Goal: Task Accomplishment & Management: Use online tool/utility

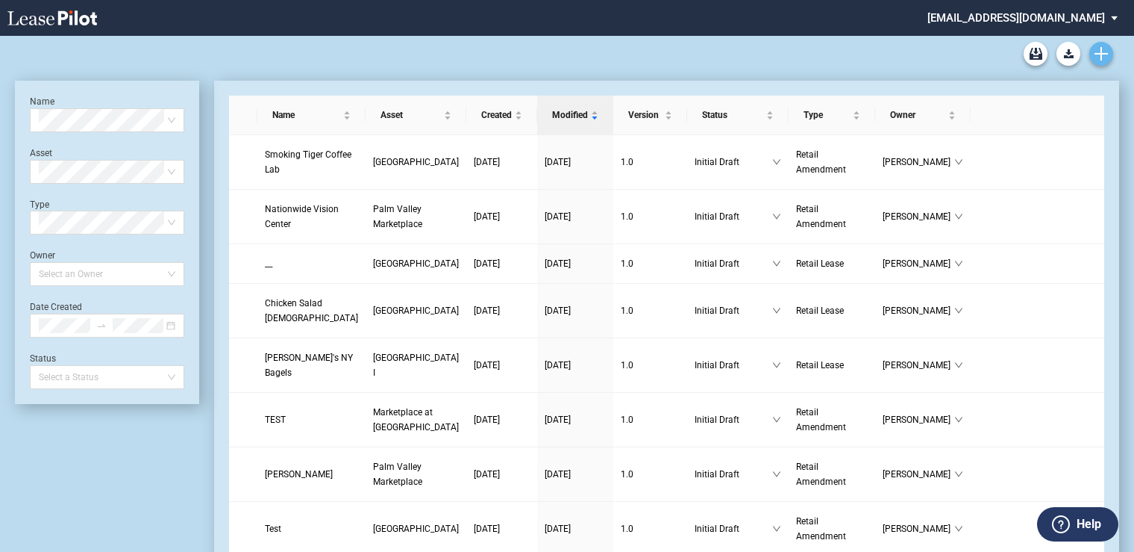
click at [1104, 57] on icon "Create new document" at bounding box center [1101, 53] width 13 height 13
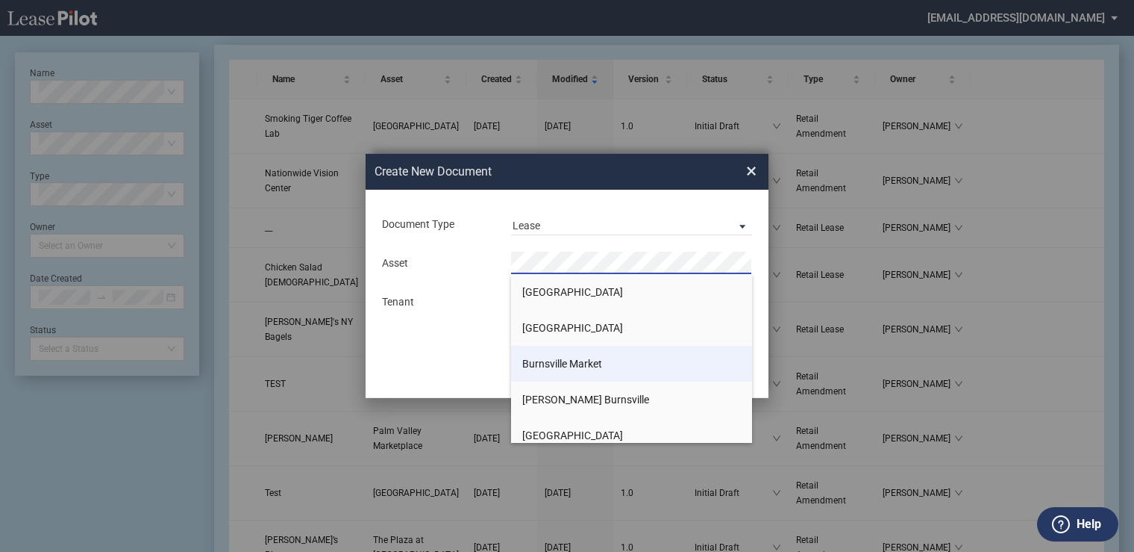
click at [552, 364] on span "Burnsville Market" at bounding box center [562, 363] width 80 height 12
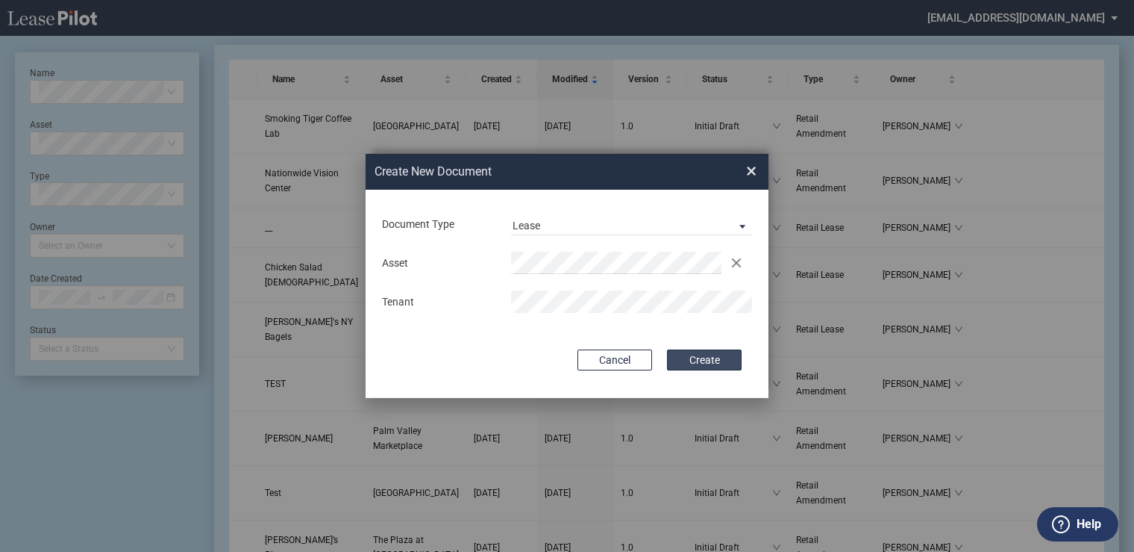
click at [696, 357] on button "Create" at bounding box center [704, 359] width 75 height 21
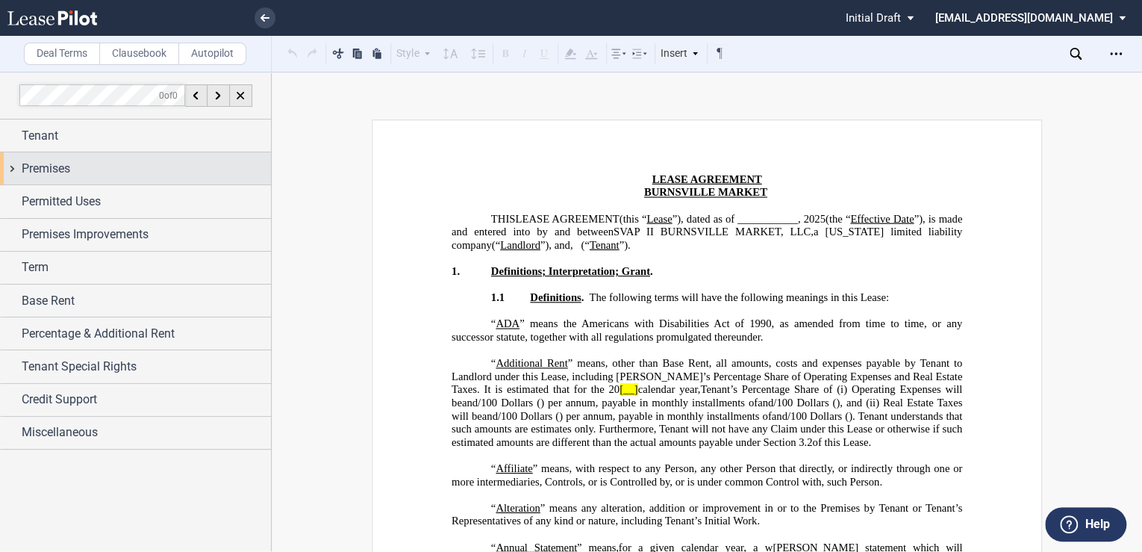
click at [63, 169] on span "Premises" at bounding box center [46, 169] width 49 height 18
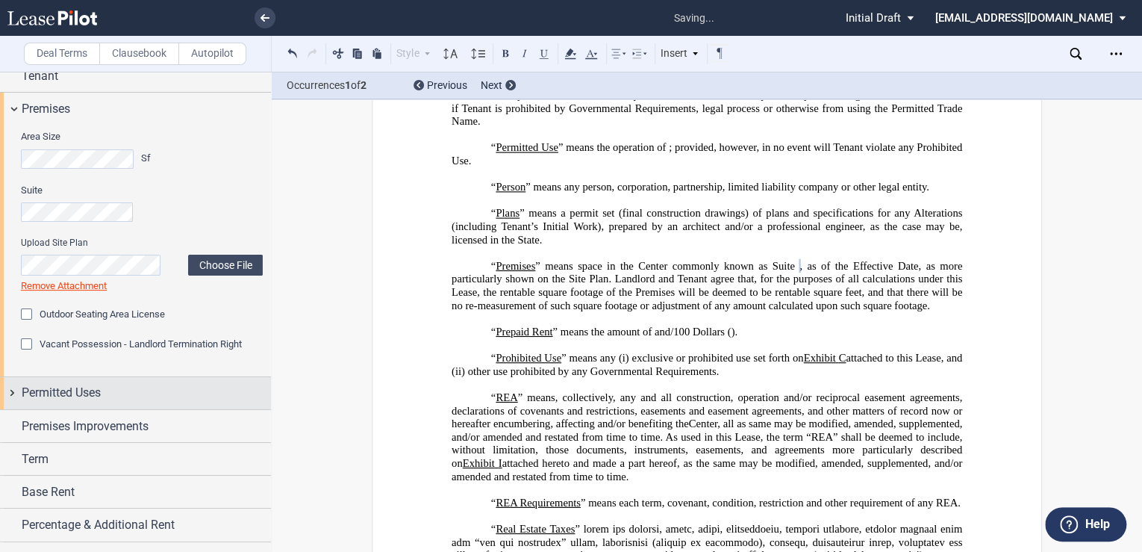
scroll to position [79, 0]
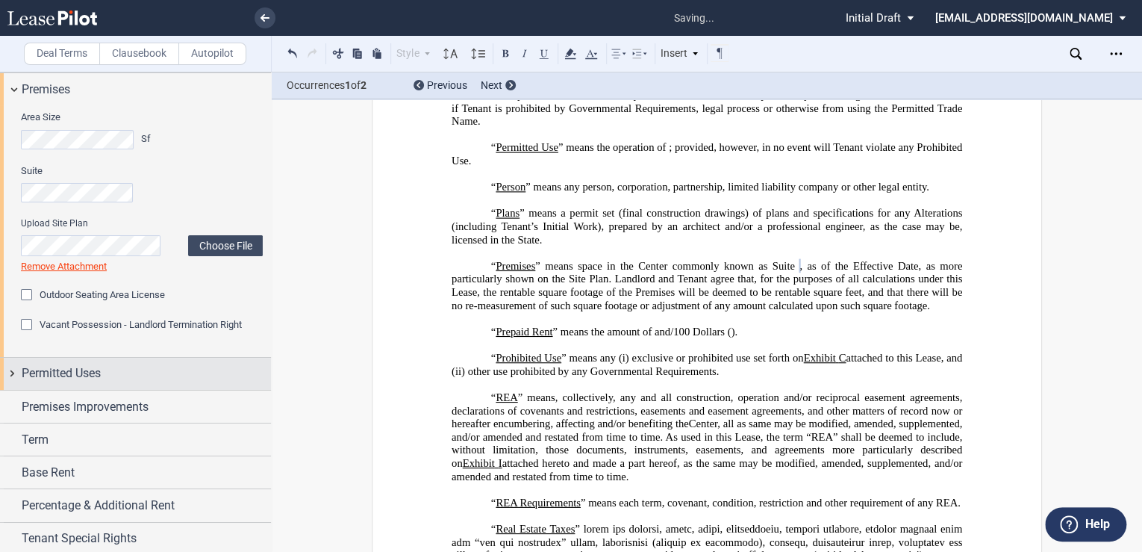
click at [101, 372] on span "Permitted Uses" at bounding box center [61, 373] width 79 height 18
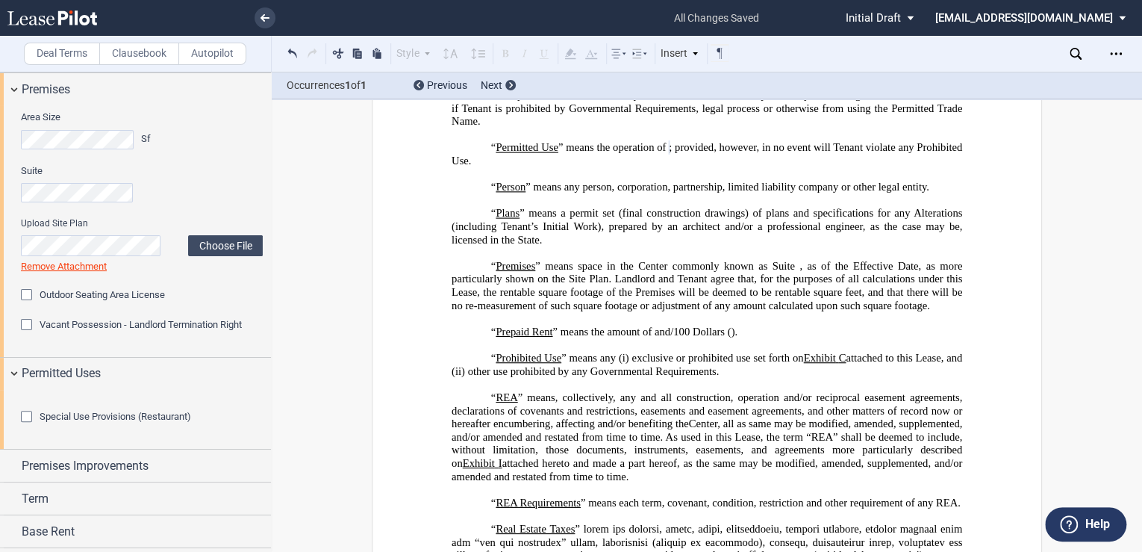
click at [19, 420] on div "Special Use Provisions (Restaurant) Restaurant Usage Restaurant Usage Upload Te…" at bounding box center [135, 419] width 271 height 59
click at [884, 161] on p "“ Permitted Use ” means the operation of ﻿ ﻿ ; provided, however, in no event w…" at bounding box center [706, 154] width 510 height 26
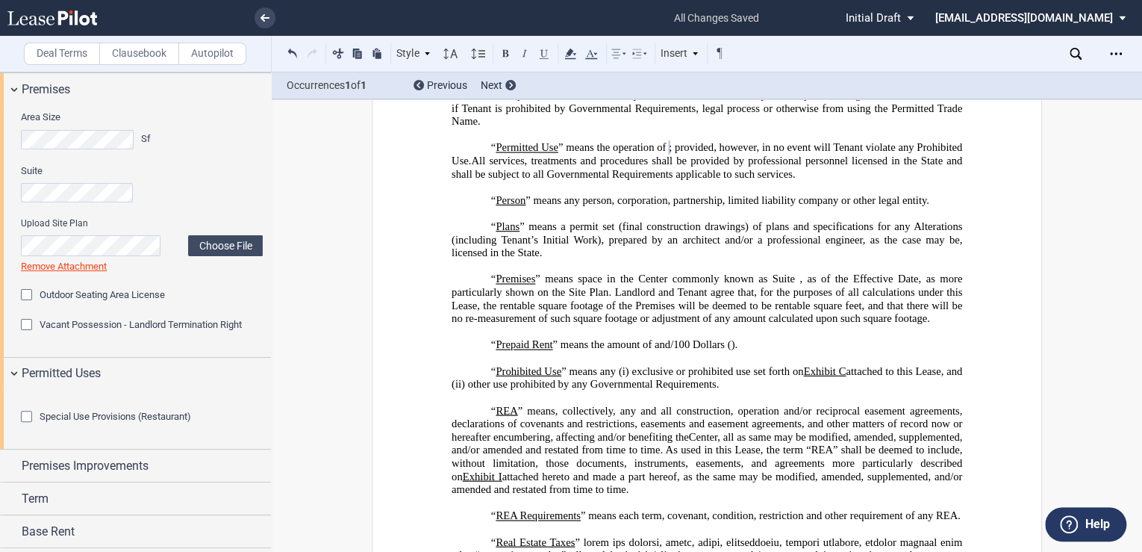
click at [509, 178] on span "All services, treatments and procedures shall be provided by professional perso…" at bounding box center [707, 166] width 513 height 25
click at [608, 170] on span "All services, treatments and procedures shall be provided by professional perso…" at bounding box center [707, 166] width 513 height 25
click at [651, 171] on span "All services, treatments and procedures shall be provided by professional perso…" at bounding box center [707, 166] width 513 height 25
click at [757, 173] on span "All services, treatments and procedures shall be provided by professional perso…" at bounding box center [707, 166] width 513 height 25
click at [630, 179] on span "All services, treatments and procedures shall be provided by professional perso…" at bounding box center [707, 166] width 513 height 25
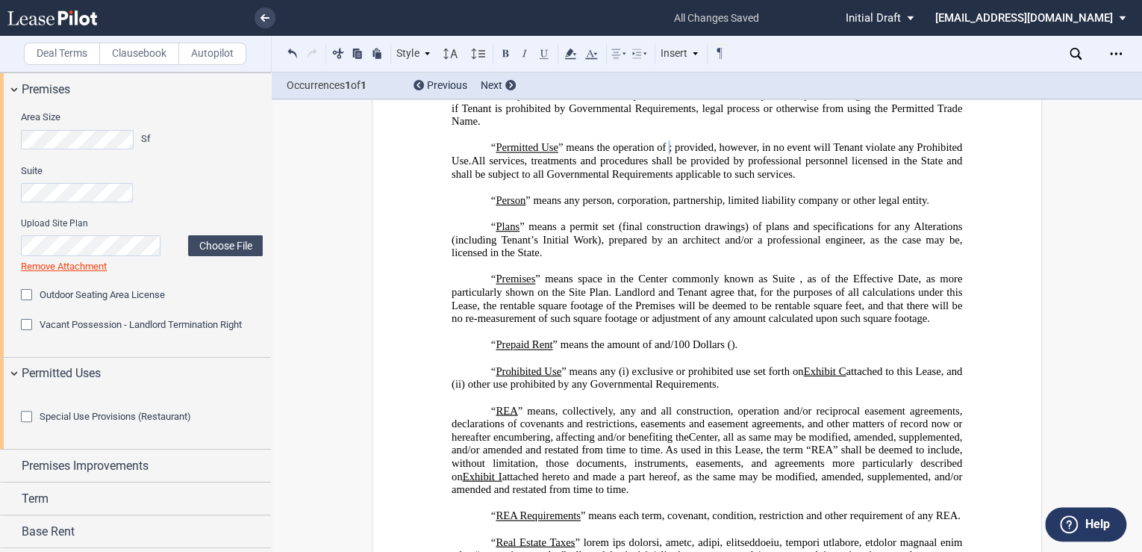
click at [596, 148] on span "” means the operation of" at bounding box center [611, 147] width 107 height 13
drag, startPoint x: 578, startPoint y: 157, endPoint x: 894, endPoint y: 159, distance: 316.4
click at [894, 159] on span "; provided, however, in no event will Tenant violate any Prohibited Use. All se…" at bounding box center [707, 160] width 513 height 39
click at [716, 164] on span "All services, treatments and procedures shall be provided by professional perso…" at bounding box center [707, 160] width 513 height 39
click at [909, 162] on span "All services, treatments and procedures shall be provided by professional perso…" at bounding box center [707, 160] width 513 height 39
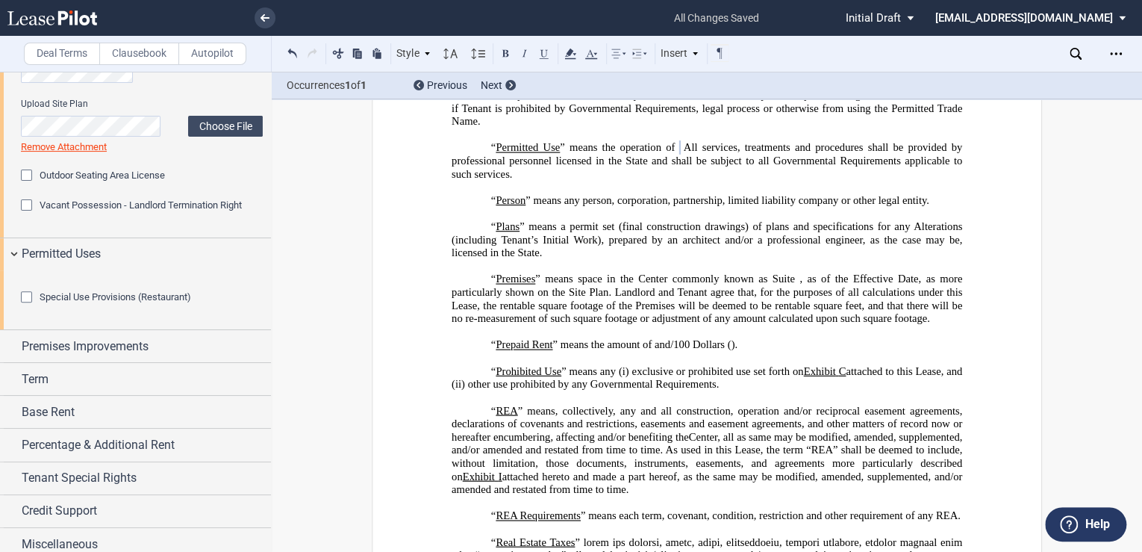
scroll to position [239, 0]
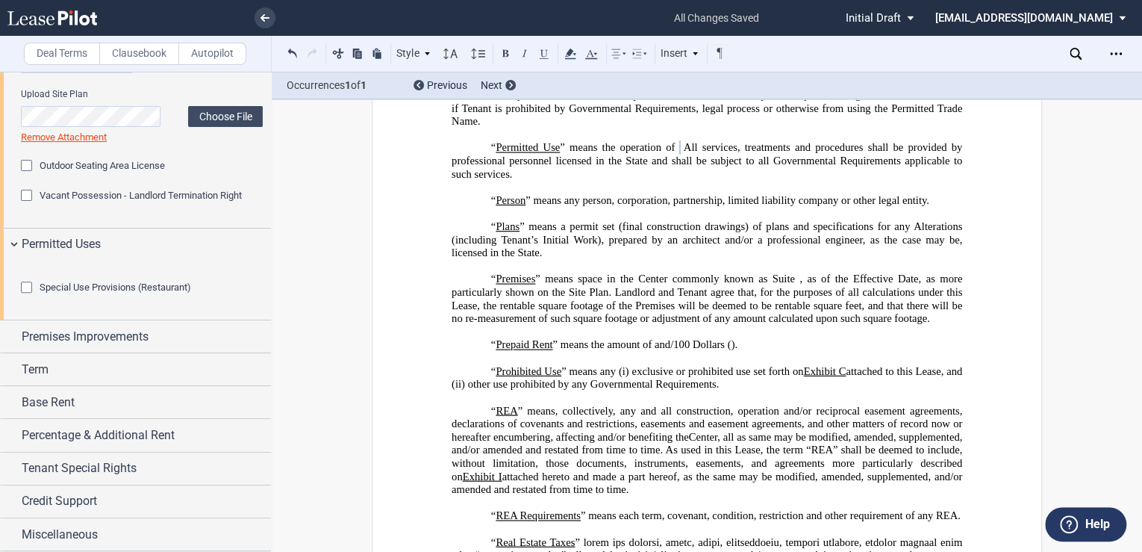
click at [30, 296] on div "Special Use Provisions (Restaurant)" at bounding box center [28, 288] width 15 height 15
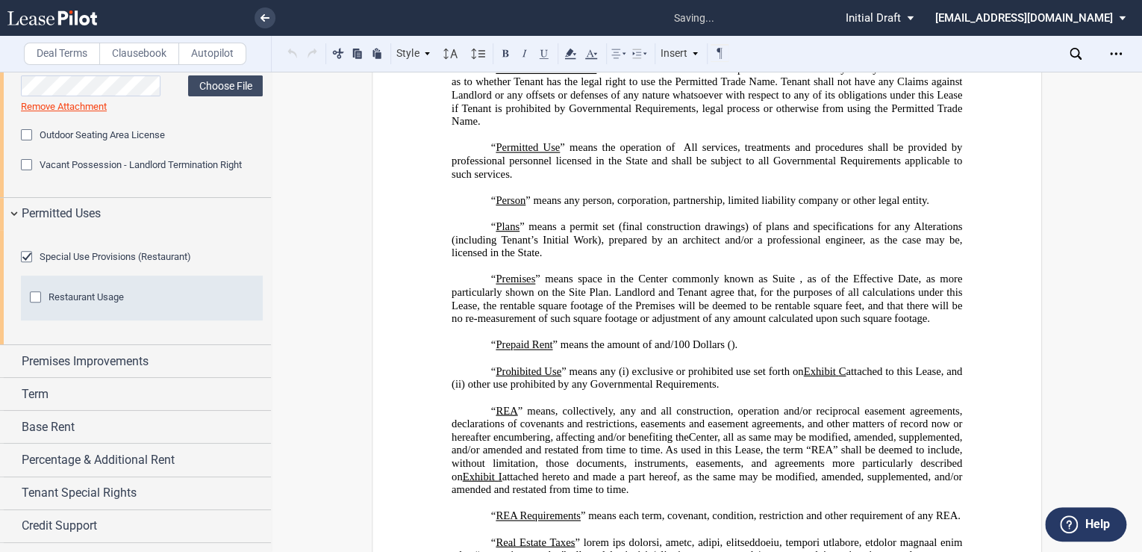
click at [27, 266] on div "Special Use Provisions (Restaurant)" at bounding box center [28, 258] width 15 height 15
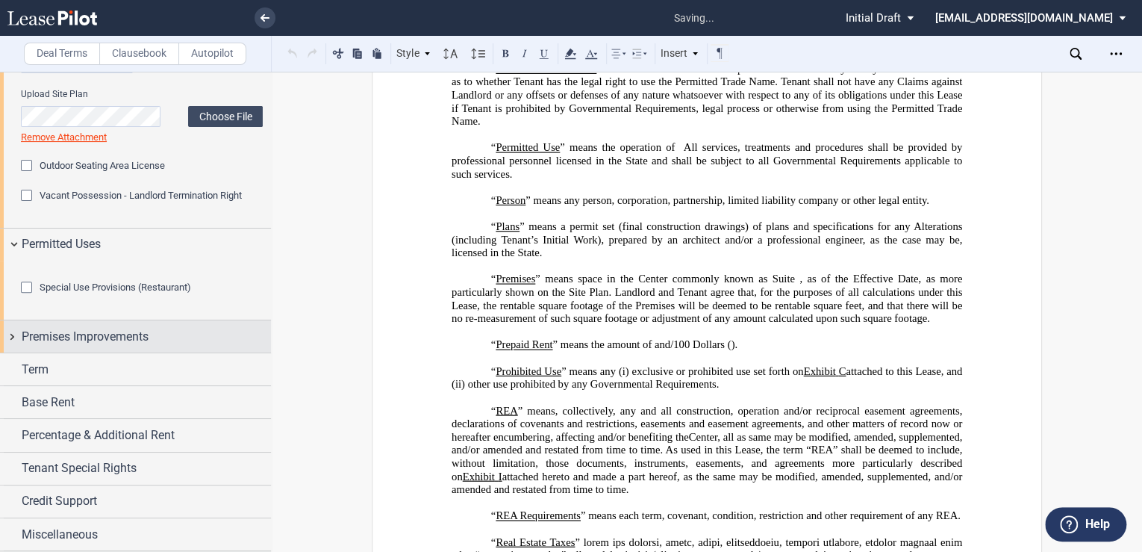
click at [51, 346] on span "Premises Improvements" at bounding box center [85, 337] width 127 height 18
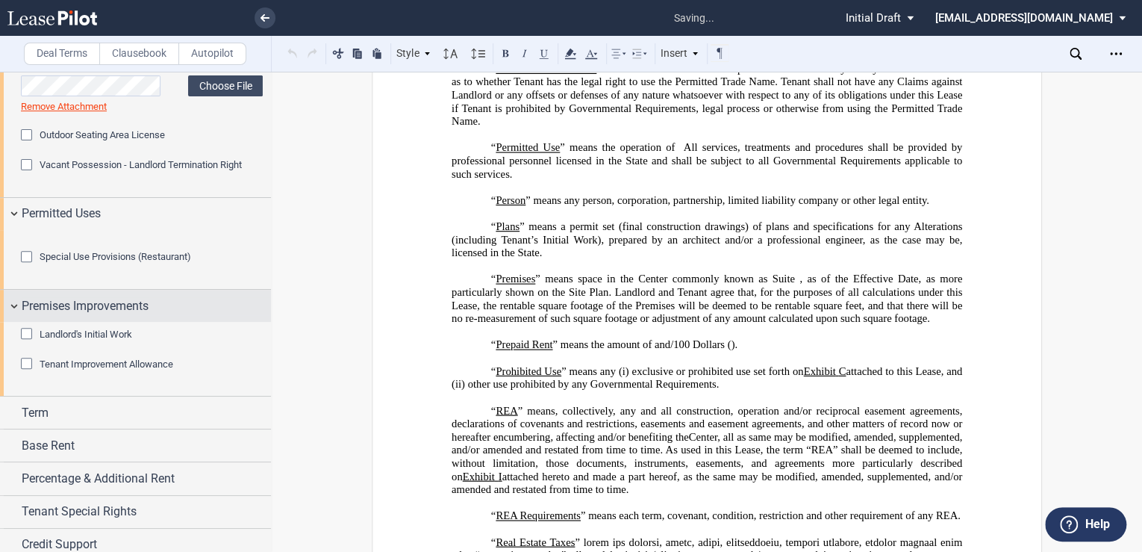
scroll to position [318, 0]
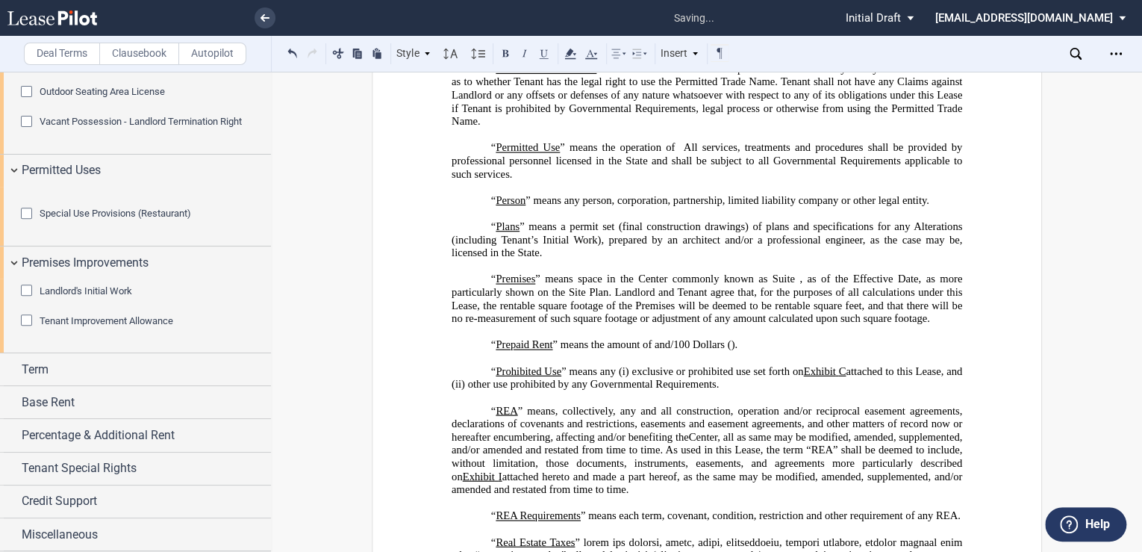
click at [26, 329] on div "Tenant Improvement Allowance" at bounding box center [28, 321] width 15 height 15
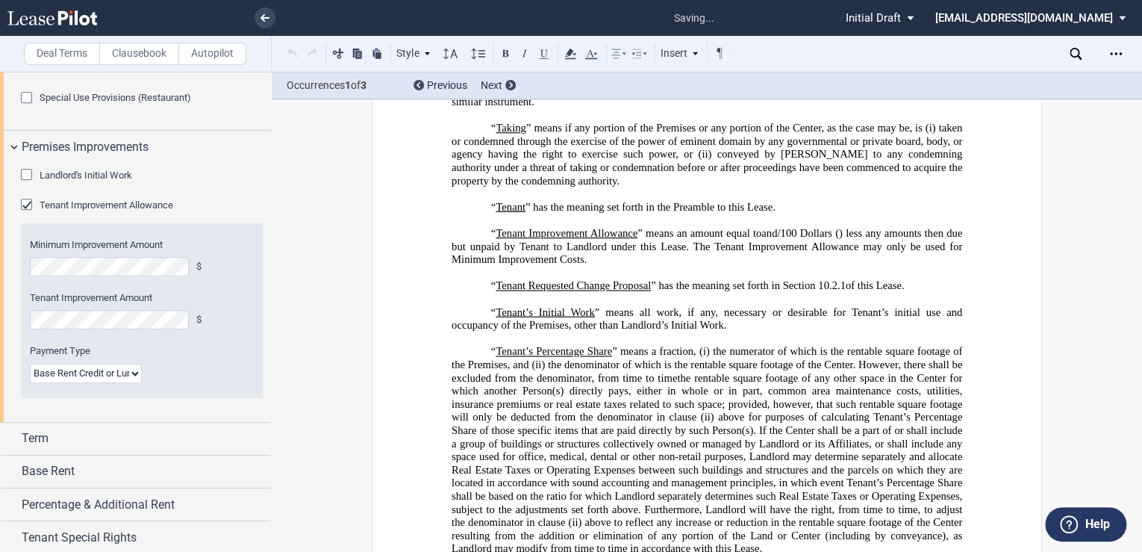
scroll to position [2713, 0]
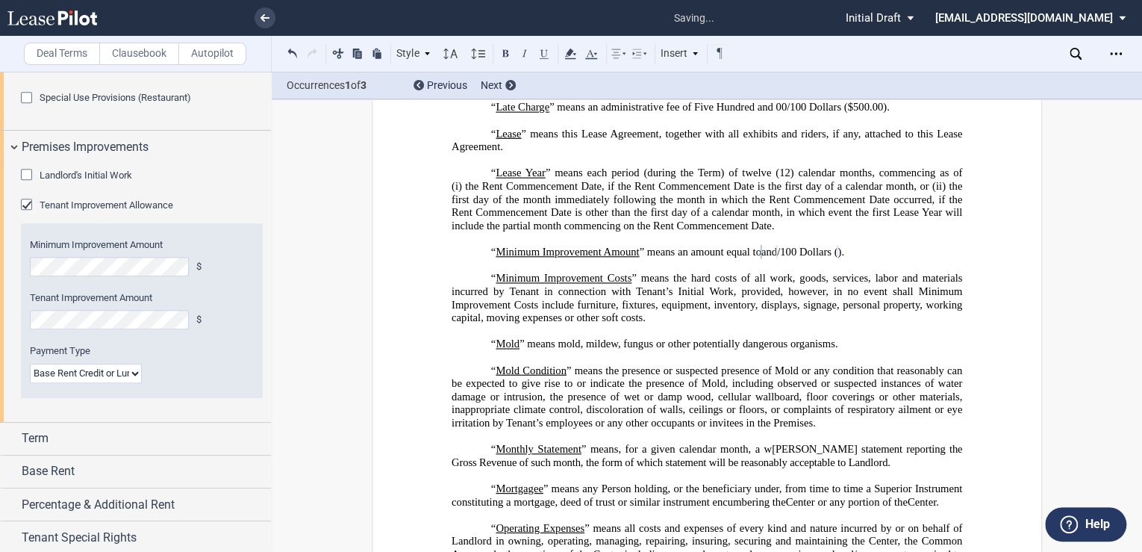
click at [542, 246] on p at bounding box center [706, 238] width 510 height 13
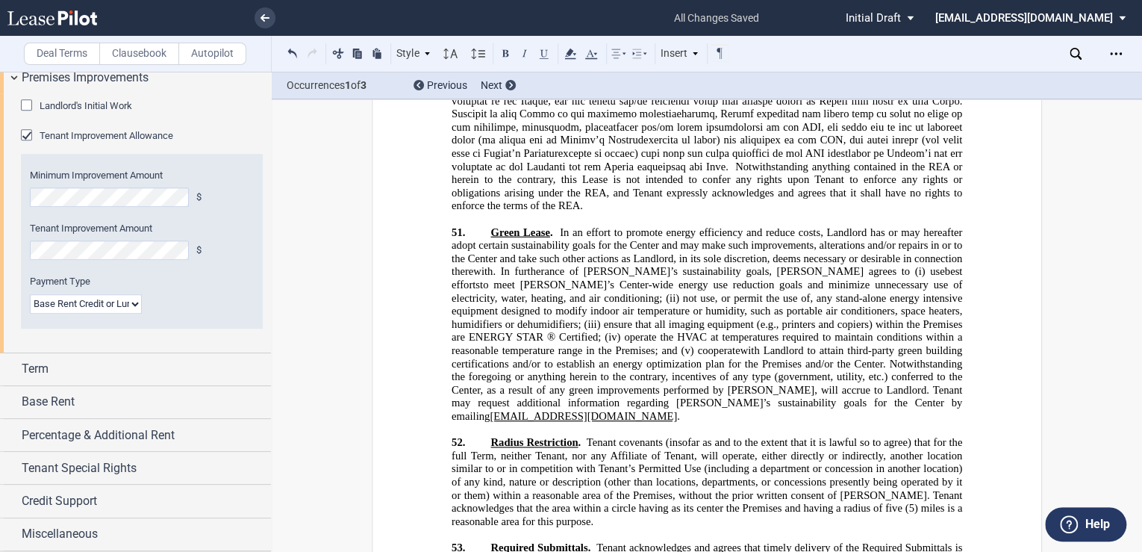
scroll to position [22197, 0]
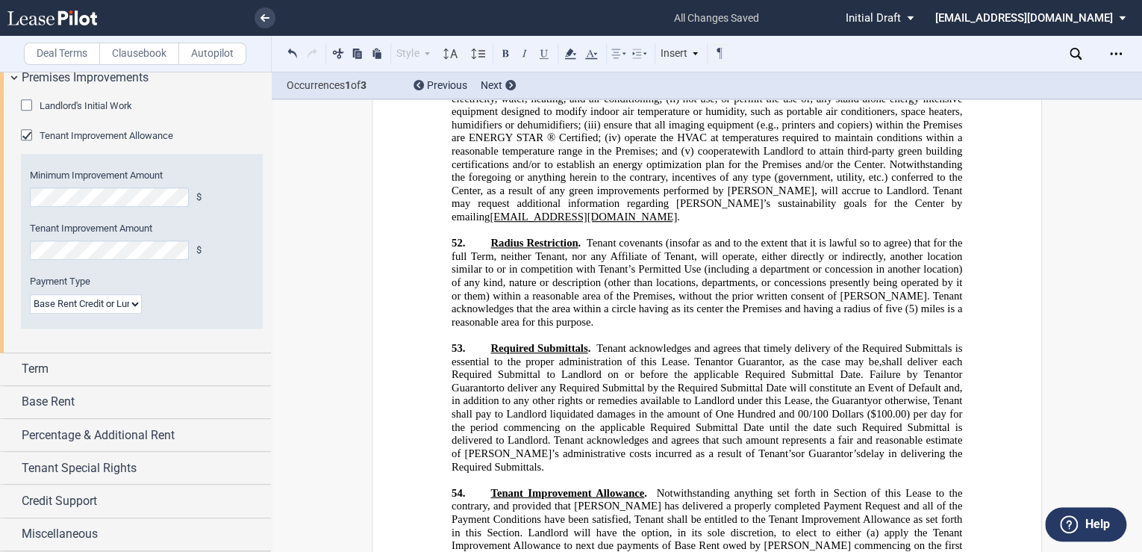
drag, startPoint x: 933, startPoint y: 346, endPoint x: 514, endPoint y: 360, distance: 418.9
click at [564, 52] on icon at bounding box center [570, 54] width 18 height 18
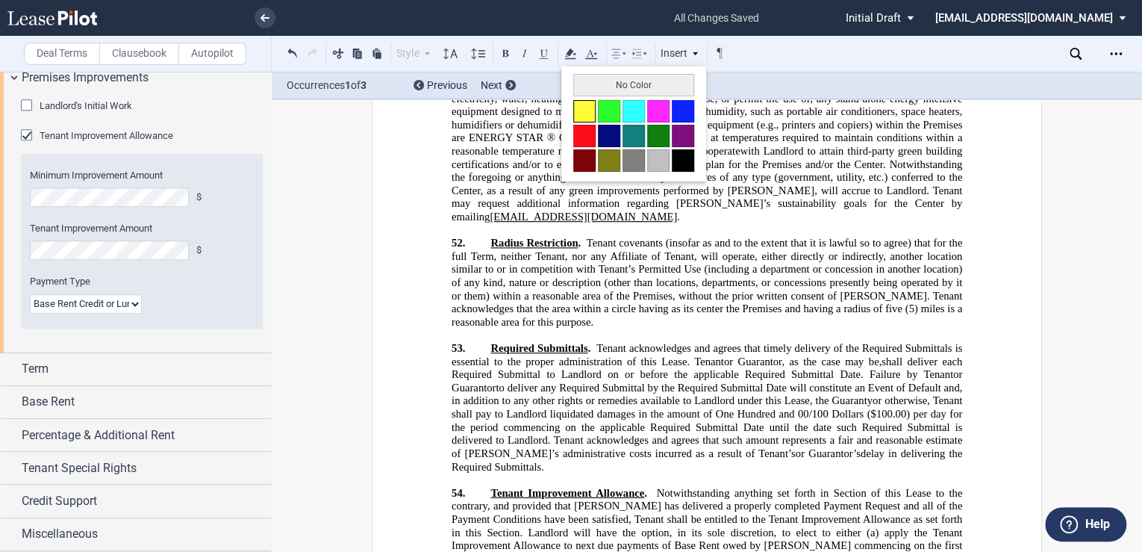
click at [582, 109] on button at bounding box center [584, 111] width 22 height 22
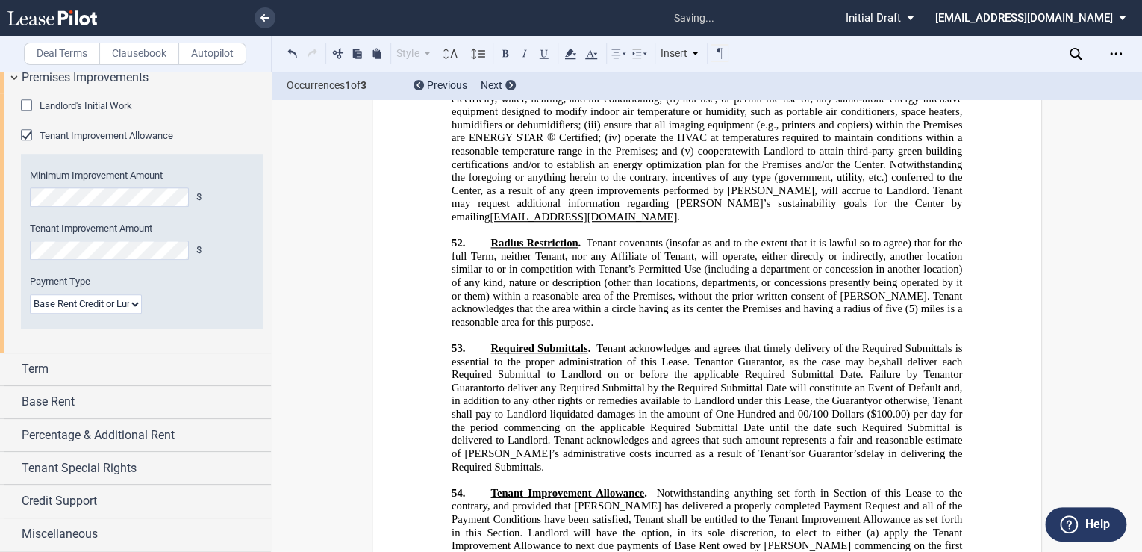
click at [539, 525] on span "apply the Tenant Improvement Allowance to next due payments of Base Rent owed b…" at bounding box center [707, 550] width 513 height 51
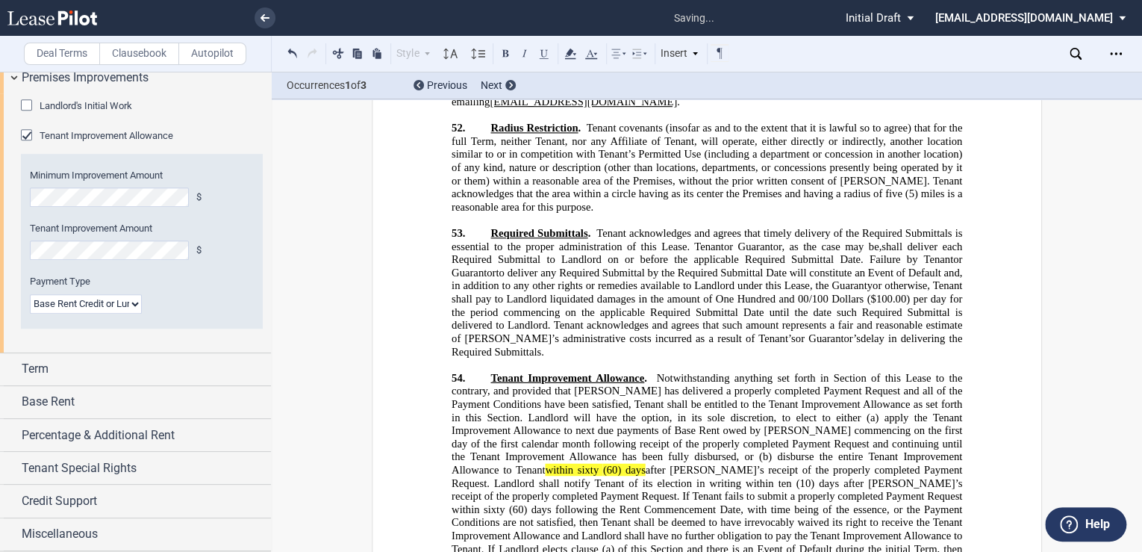
scroll to position [22435, 0]
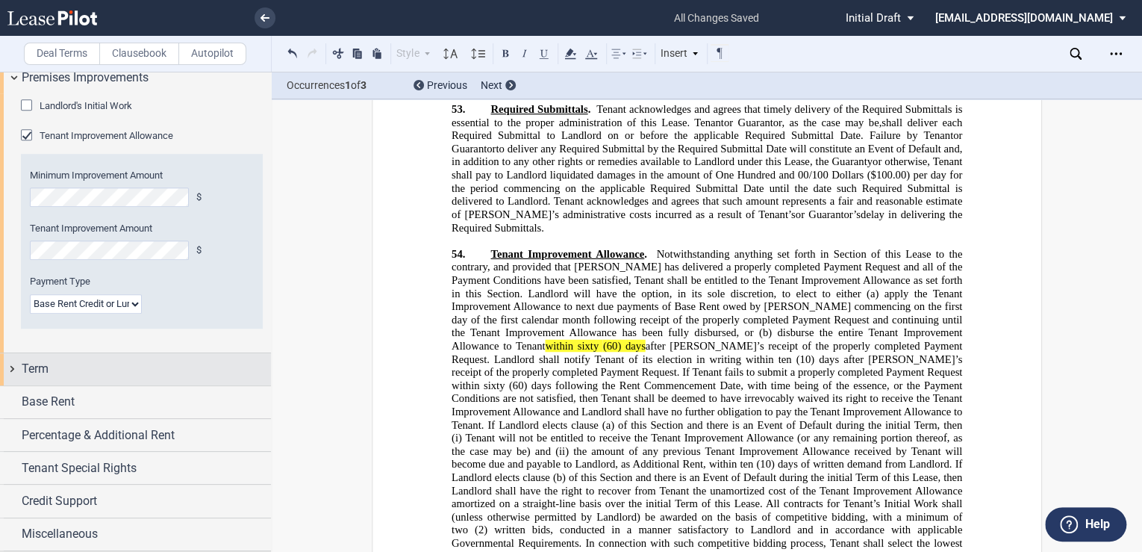
click at [36, 378] on span "Term" at bounding box center [35, 369] width 27 height 18
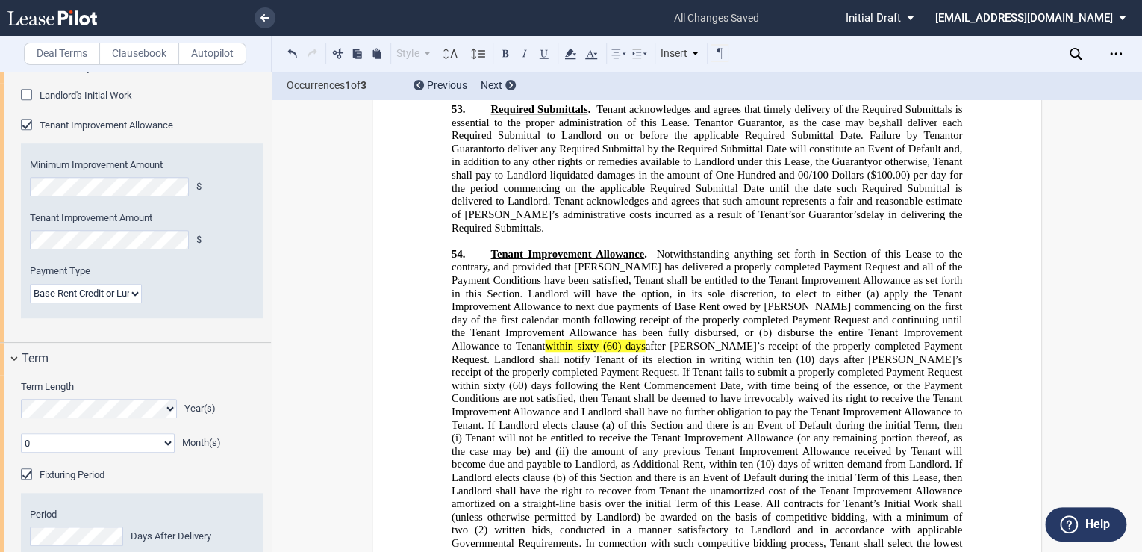
scroll to position [557, 0]
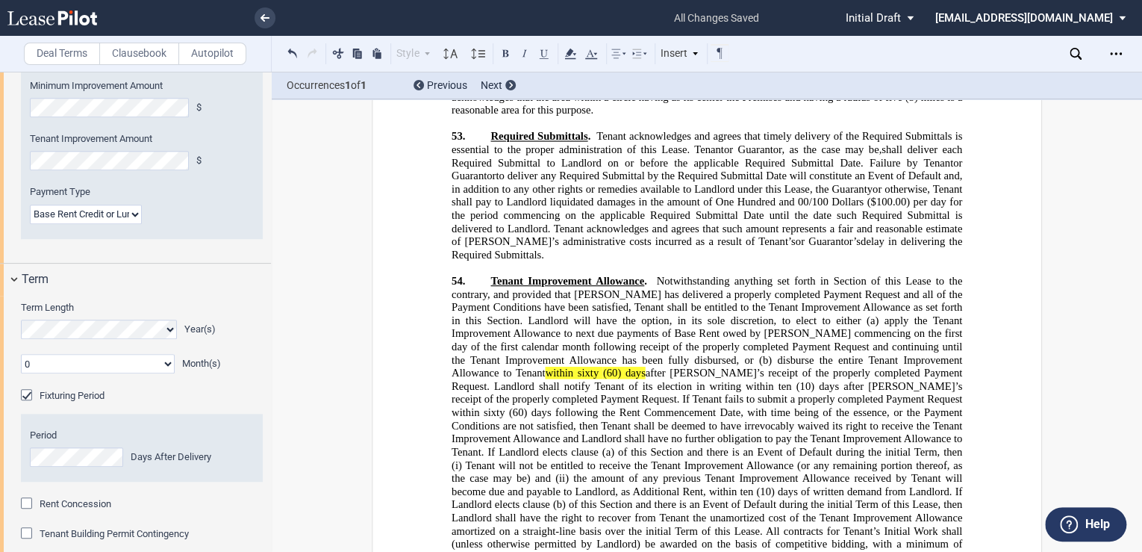
click at [233, 314] on label "Term Length" at bounding box center [142, 307] width 242 height 13
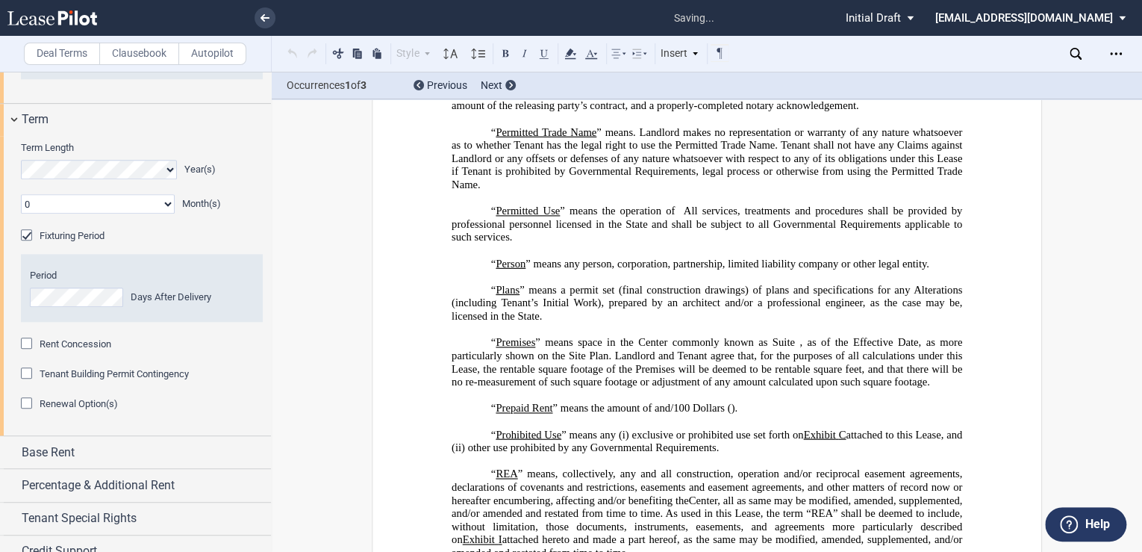
scroll to position [4631, 0]
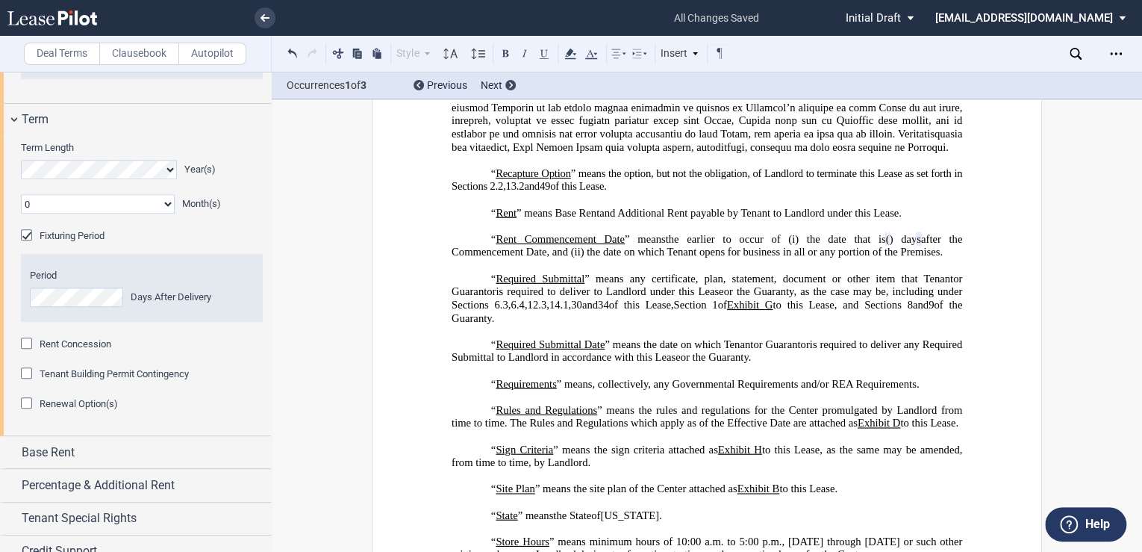
click at [581, 259] on p "“ Rent Commencement Date ” means the earlier to occur of (i) the date that is ﻿…" at bounding box center [706, 246] width 510 height 26
click at [546, 259] on p "“ Rent Commencement Date ” means the earlier to occur of (i) the date that is ﻿…" at bounding box center [706, 246] width 510 height 26
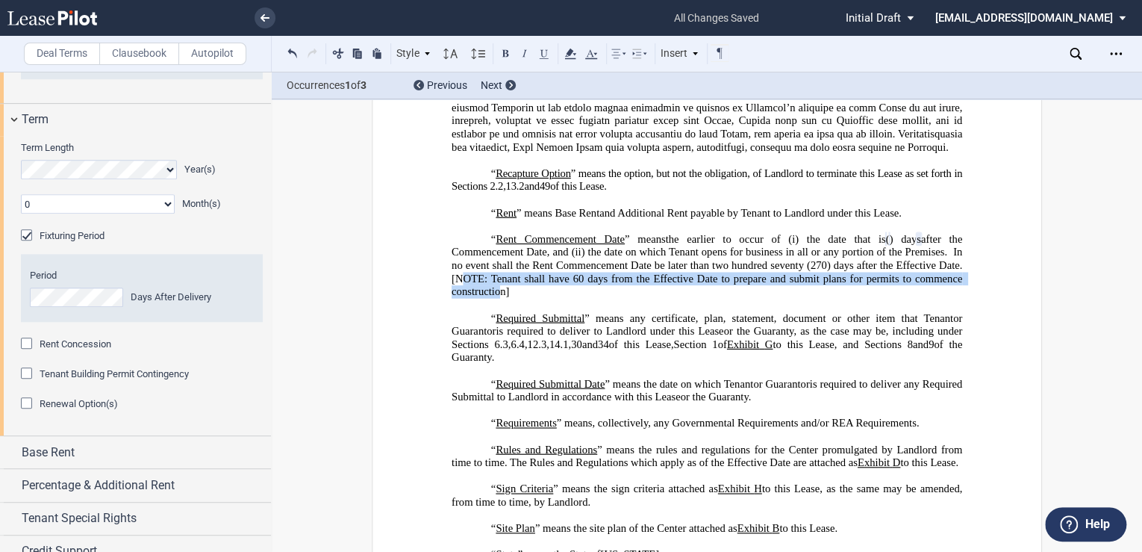
drag, startPoint x: 525, startPoint y: 304, endPoint x: 558, endPoint y: 316, distance: 34.9
click at [558, 298] on span ". In no event shall the Rent Commencement Date be later than two hundred sevent…" at bounding box center [707, 271] width 513 height 51
drag, startPoint x: 531, startPoint y: 307, endPoint x: 564, endPoint y: 312, distance: 33.1
click at [564, 298] on span ". In no event shall the Rent Commencement Date be later than two hundred sevent…" at bounding box center [707, 271] width 513 height 51
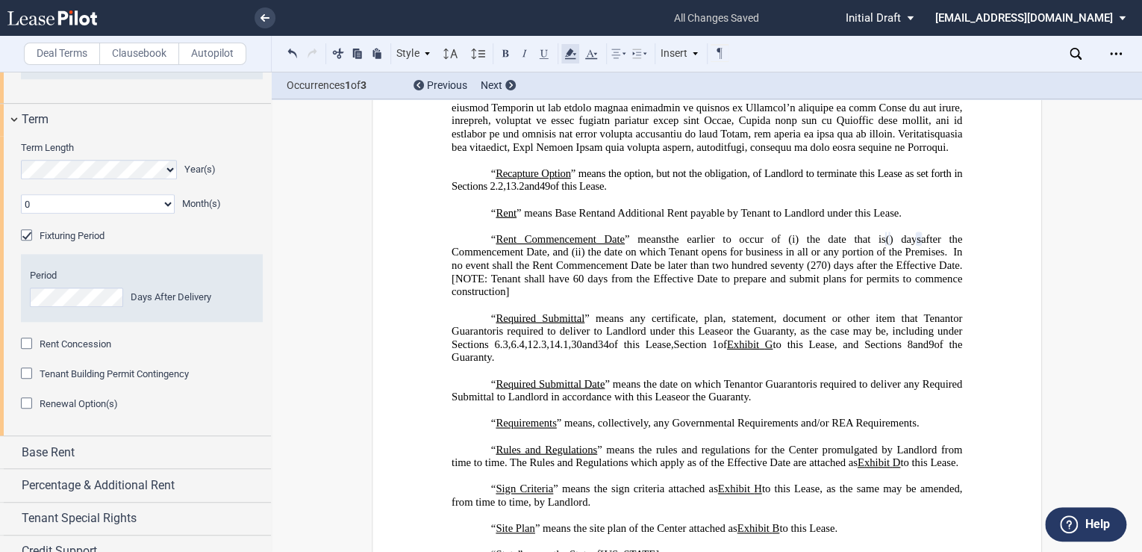
click at [566, 51] on icon at bounding box center [570, 54] width 18 height 18
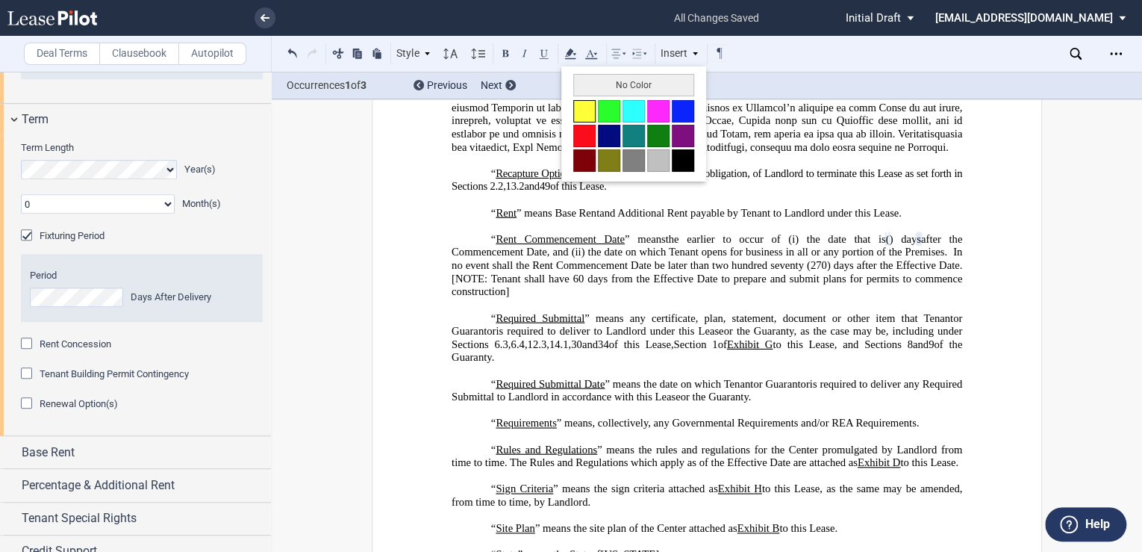
click at [581, 108] on button at bounding box center [584, 111] width 22 height 22
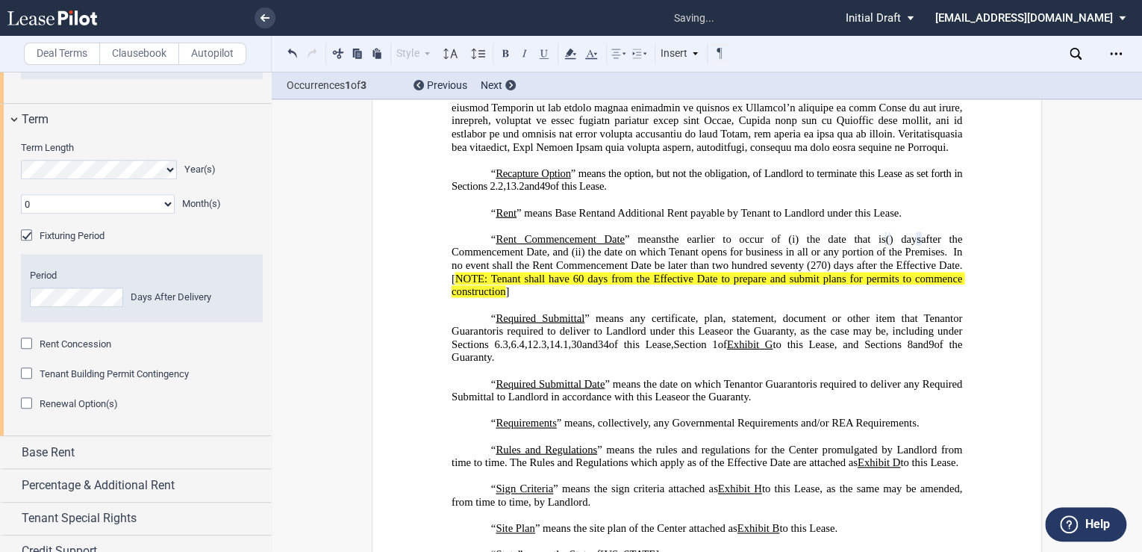
click at [631, 290] on span ". In no event shall the Rent Commencement Date be later than two hundred sevent…" at bounding box center [707, 271] width 513 height 51
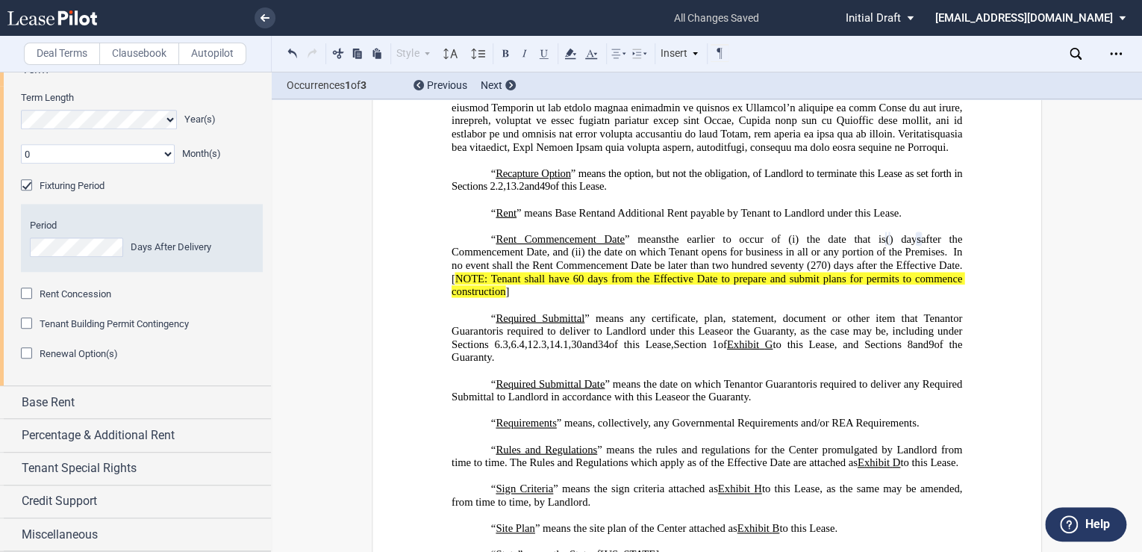
scroll to position [796, 0]
click at [28, 362] on div "Renewal Option(s)" at bounding box center [28, 354] width 15 height 15
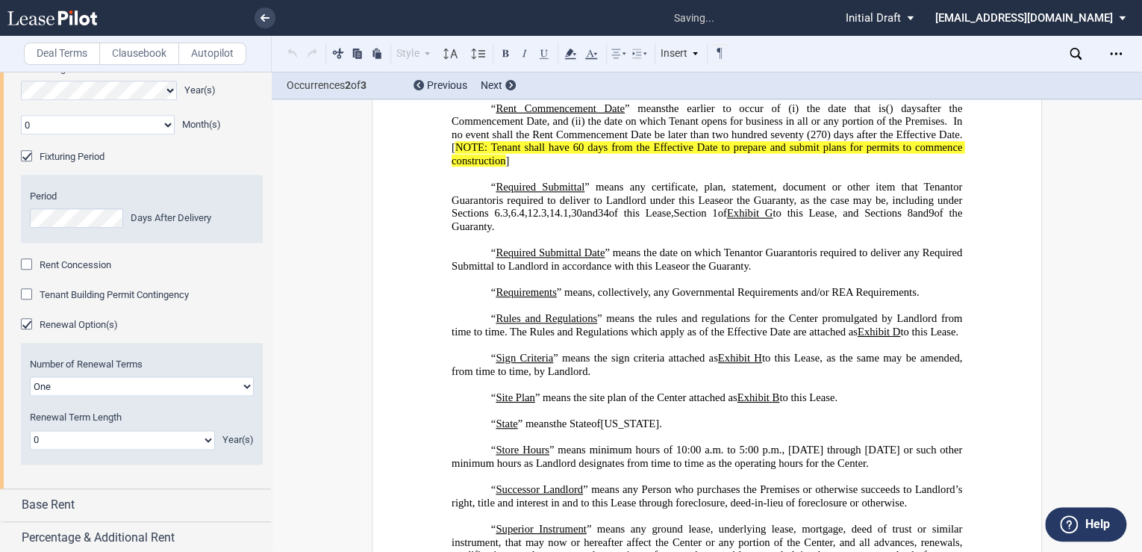
scroll to position [5040, 0]
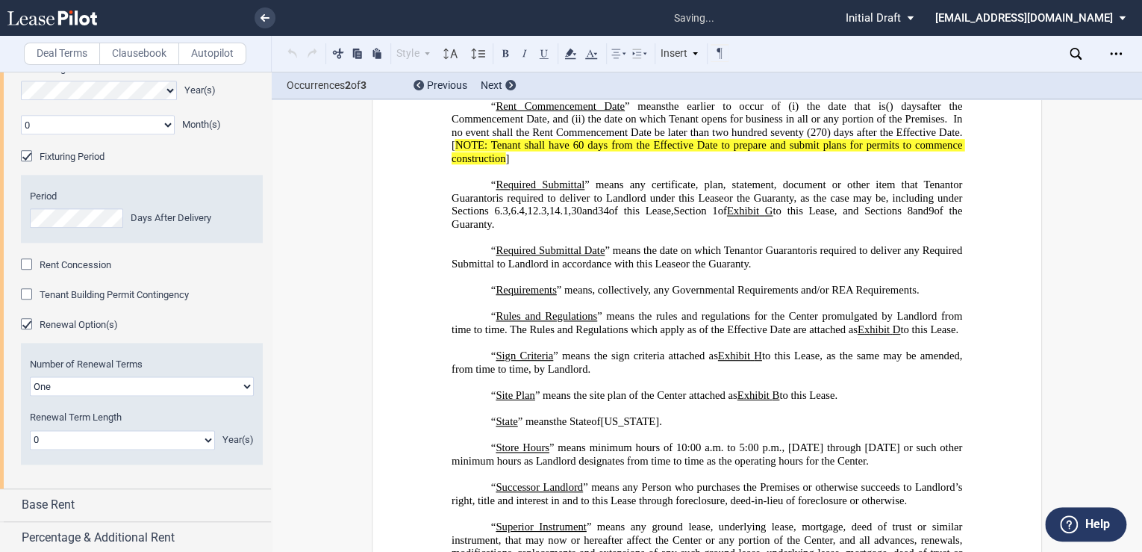
click at [242, 396] on select "One Two" at bounding box center [142, 385] width 224 height 19
select select "2"
click at [30, 396] on select "One Two" at bounding box center [142, 385] width 224 height 19
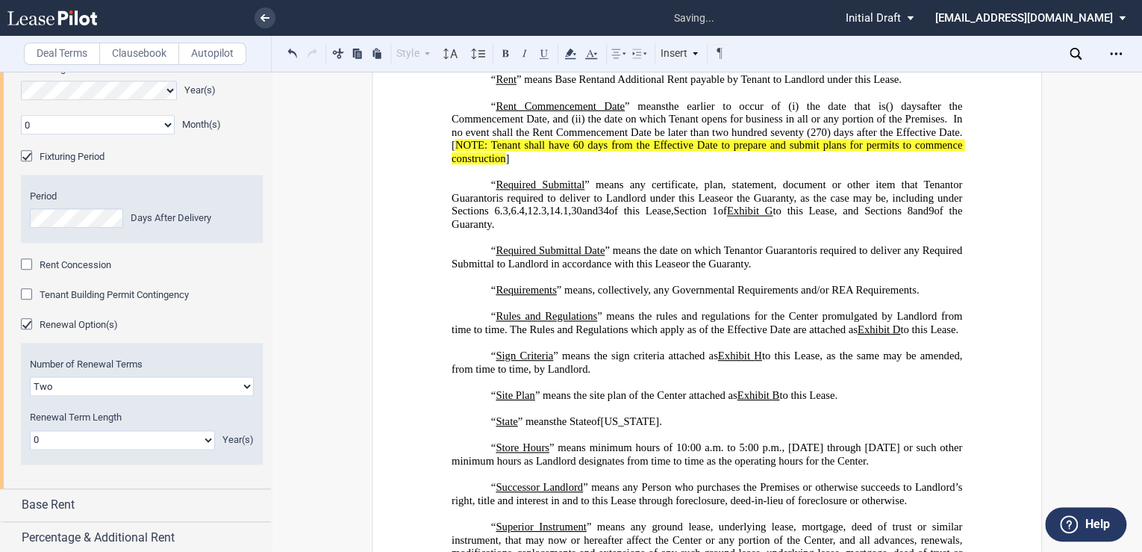
scroll to position [836, 0]
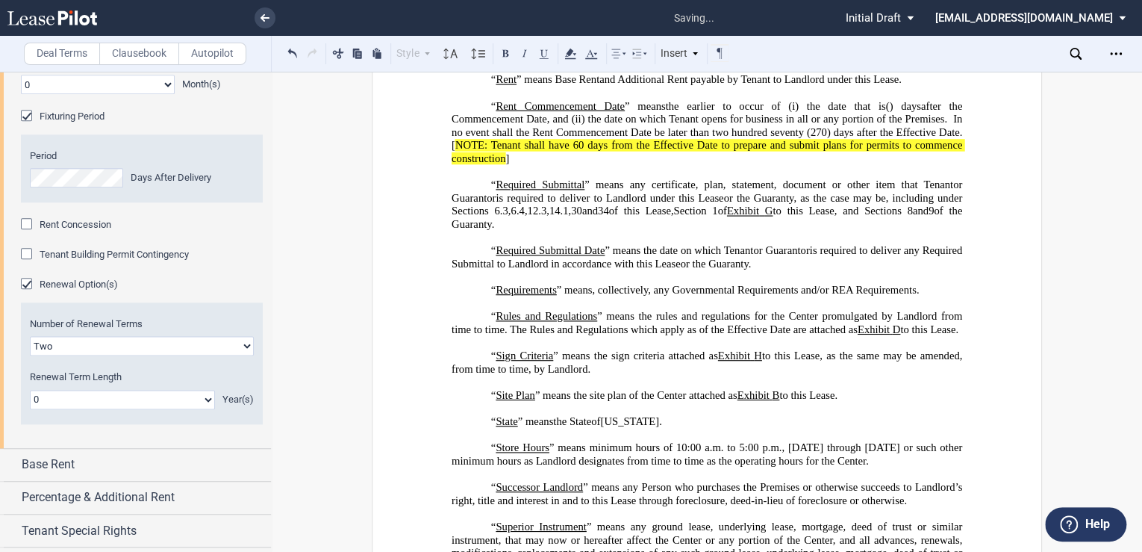
click at [136, 409] on select "0 1 2 3 4 5 6 7 8 9 10 11 12 13 14 15 16 17 18 19 20" at bounding box center [122, 399] width 185 height 19
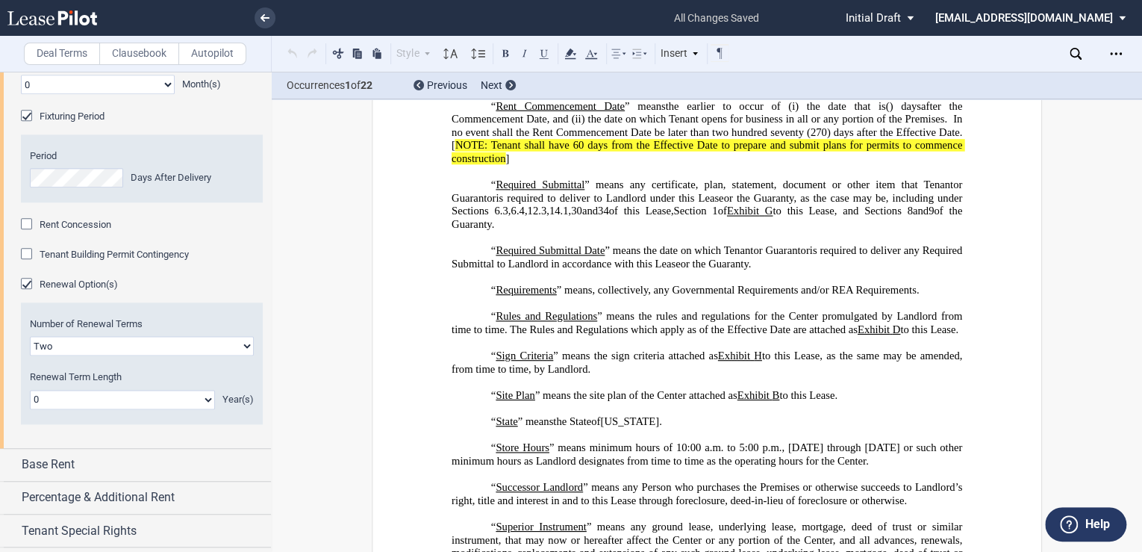
select select "number:5"
click at [30, 409] on select "0 1 2 3 4 5 6 7 8 9 10 11 12 13 14 15 16 17 18 19 20" at bounding box center [122, 399] width 185 height 19
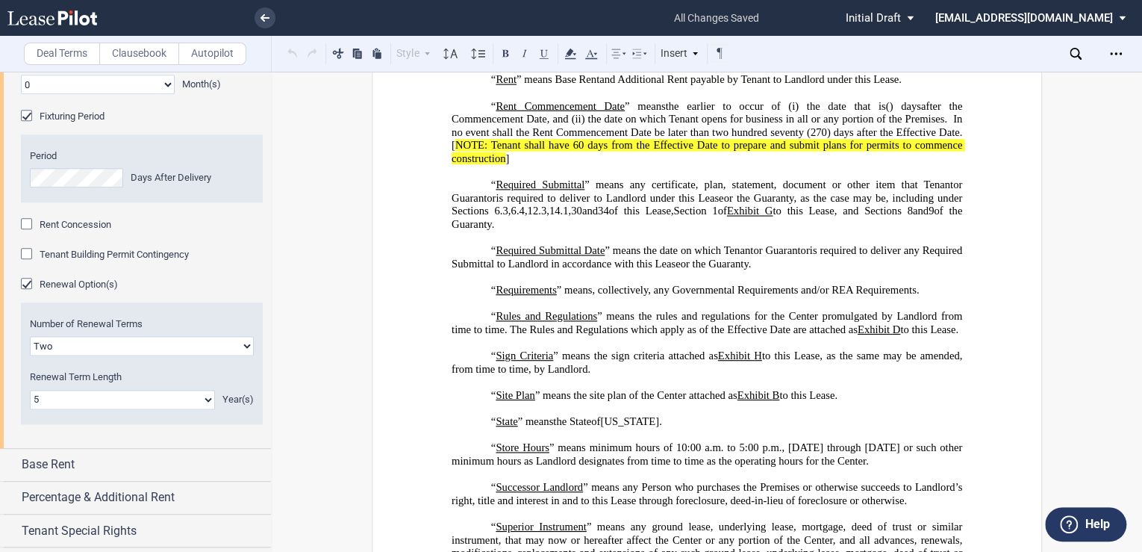
click at [213, 384] on label "Renewal Term Length" at bounding box center [142, 376] width 224 height 13
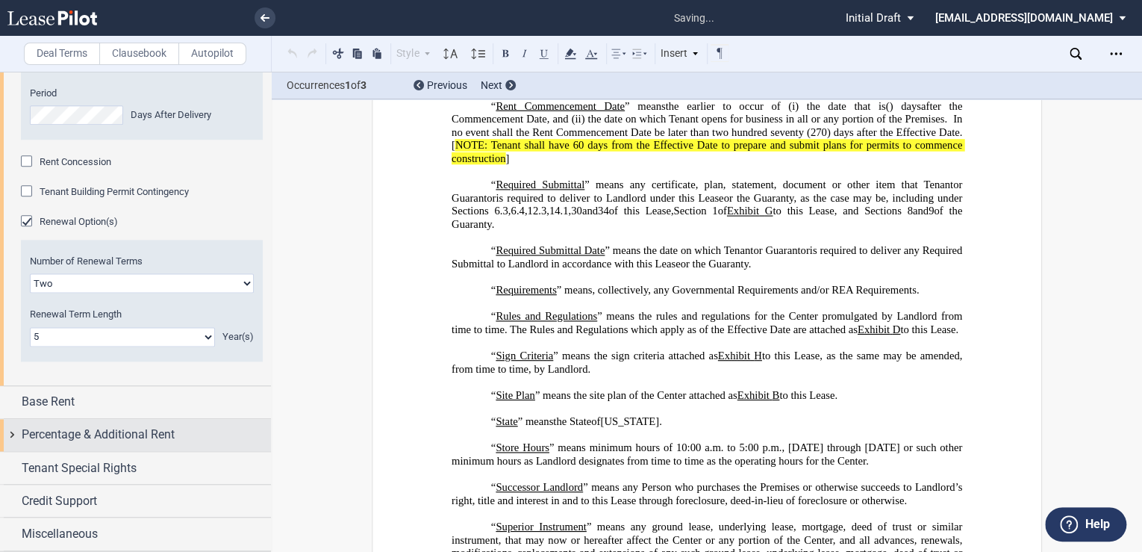
scroll to position [979, 0]
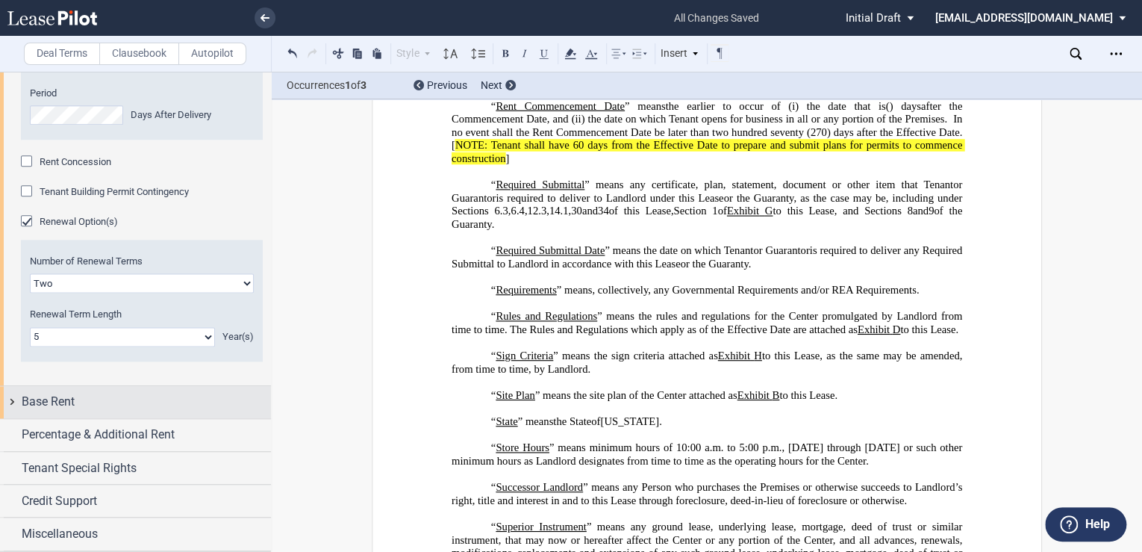
click at [78, 406] on div "Base Rent" at bounding box center [146, 402] width 249 height 18
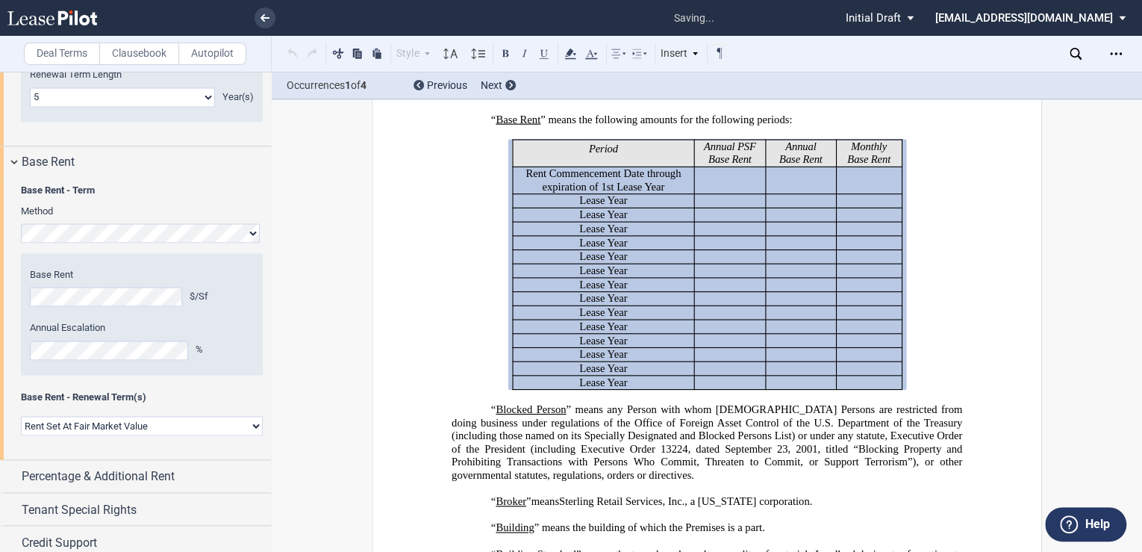
scroll to position [599, 0]
click at [248, 435] on select "Rent Set At Fair Market Value Rent Specified in Lease" at bounding box center [142, 425] width 242 height 19
click at [175, 435] on select "Rent Set At Fair Market Value Rent Specified in Lease" at bounding box center [142, 425] width 242 height 19
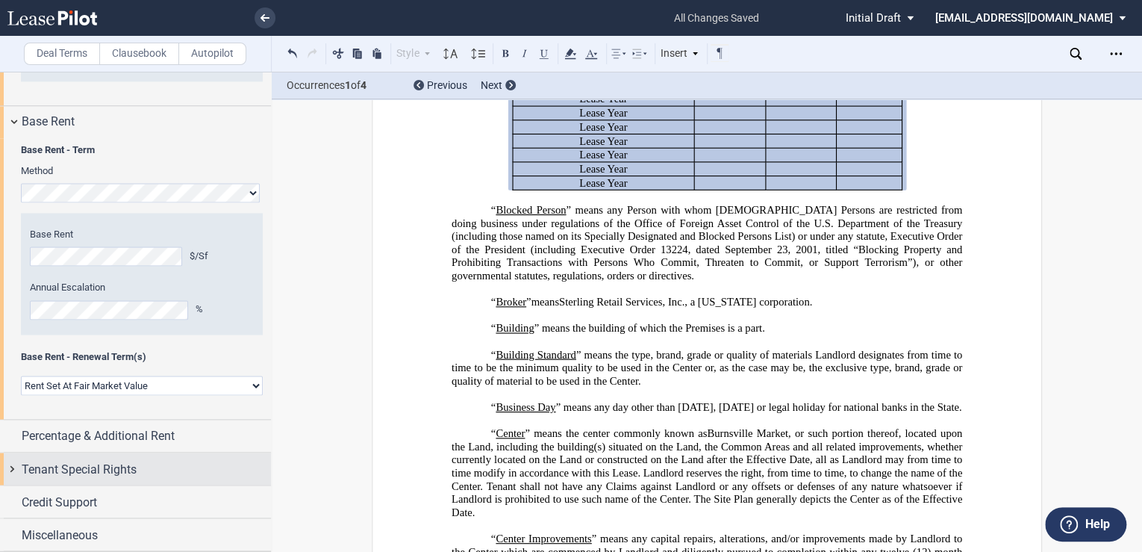
scroll to position [1260, 0]
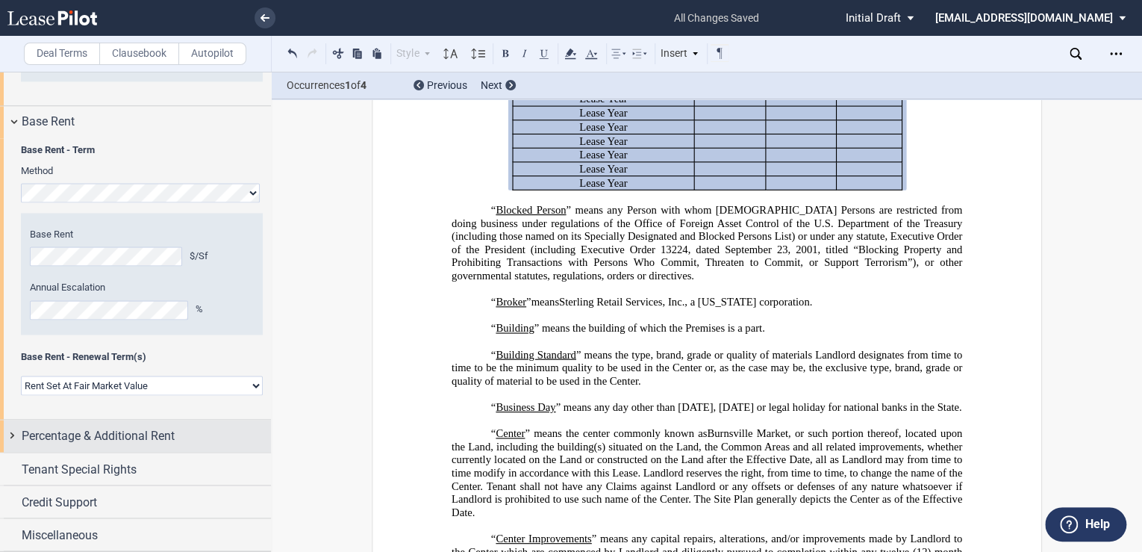
click at [143, 441] on span "Percentage & Additional Rent" at bounding box center [98, 435] width 153 height 18
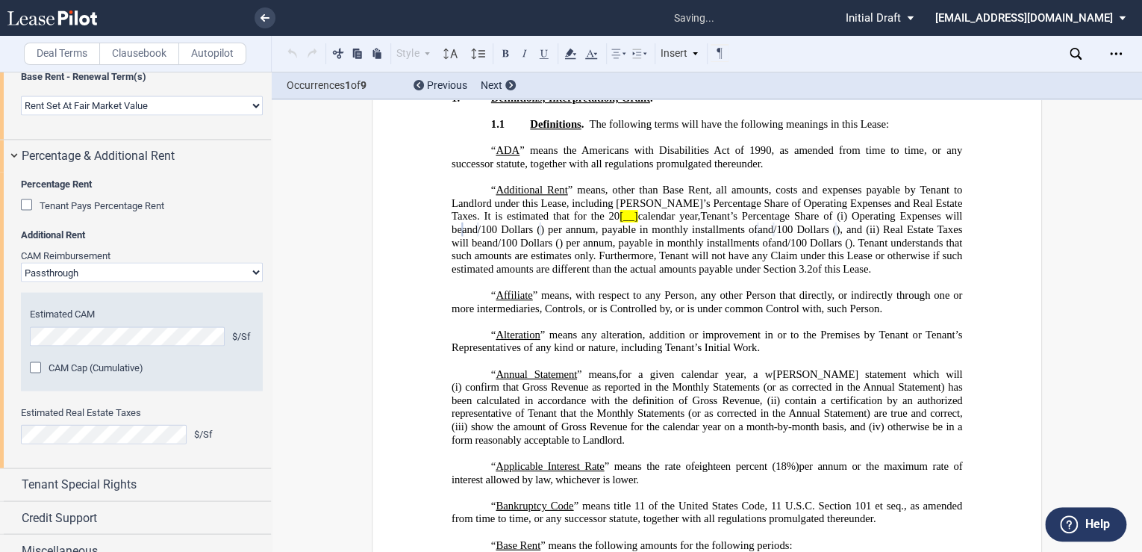
scroll to position [131, 0]
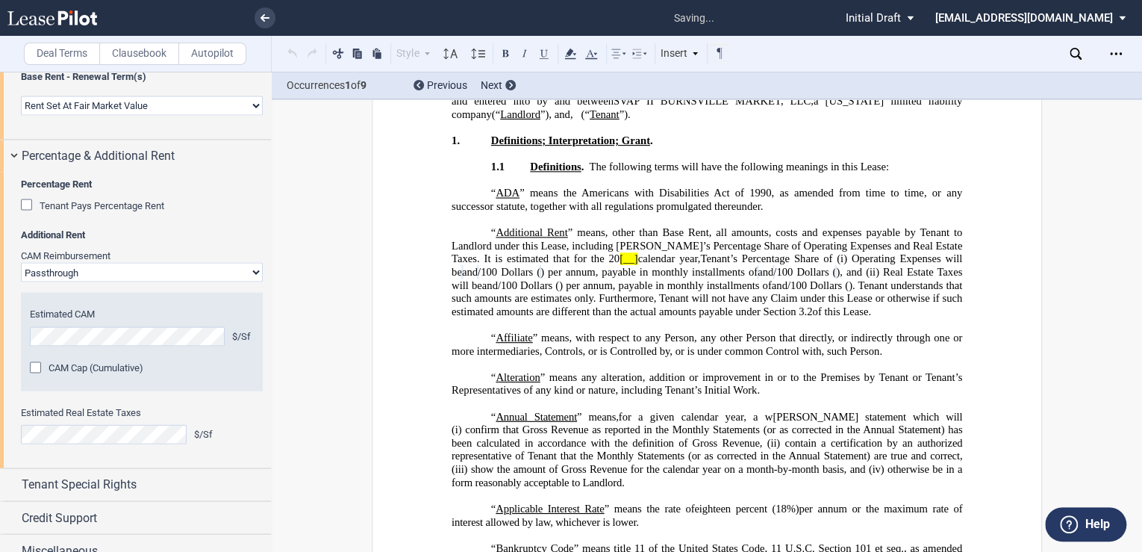
click at [673, 245] on span ", all amounts, costs and expenses payable by Tenant to Landlord under this Leas…" at bounding box center [707, 245] width 513 height 39
click at [637, 257] on span "calendar year," at bounding box center [668, 258] width 63 height 13
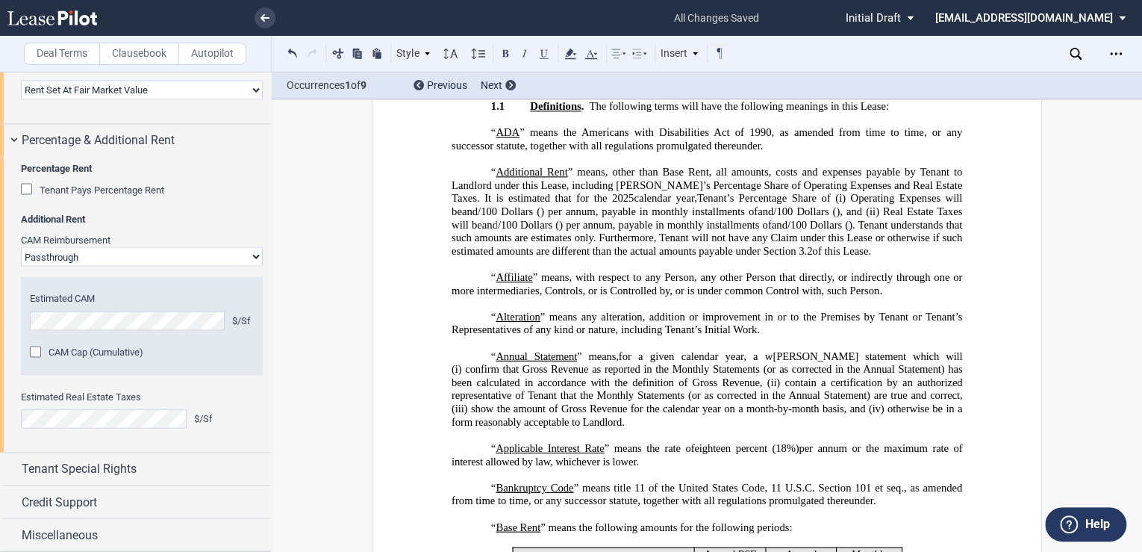
scroll to position [210, 0]
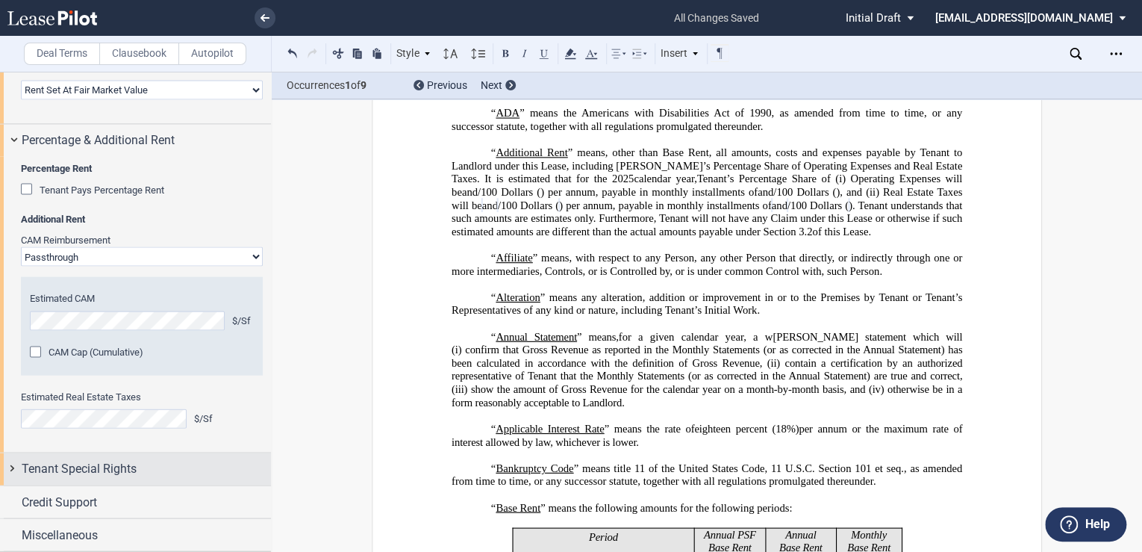
click at [125, 477] on span "Tenant Special Rights" at bounding box center [79, 468] width 115 height 18
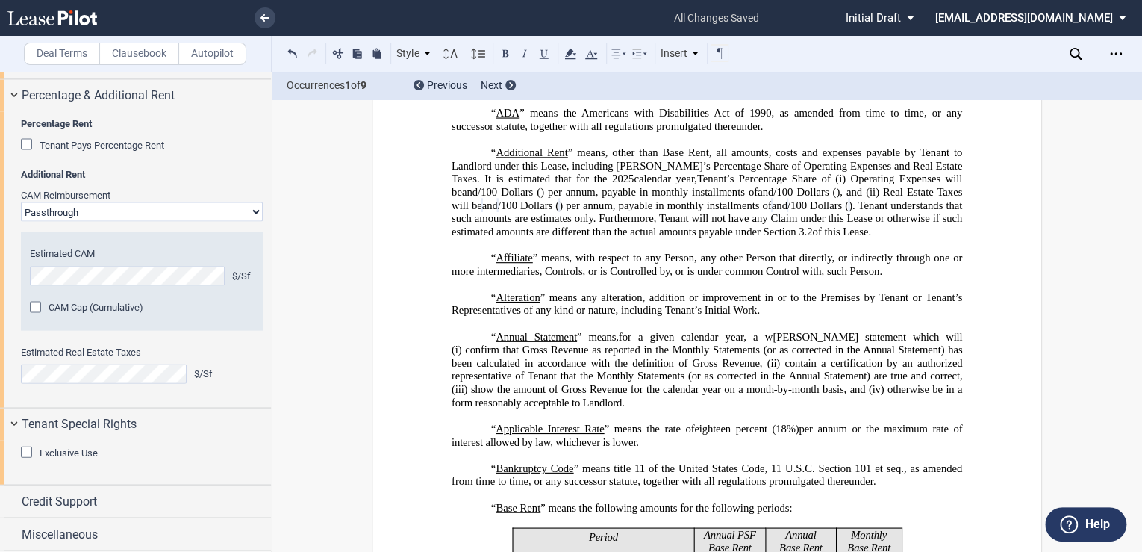
scroll to position [290, 0]
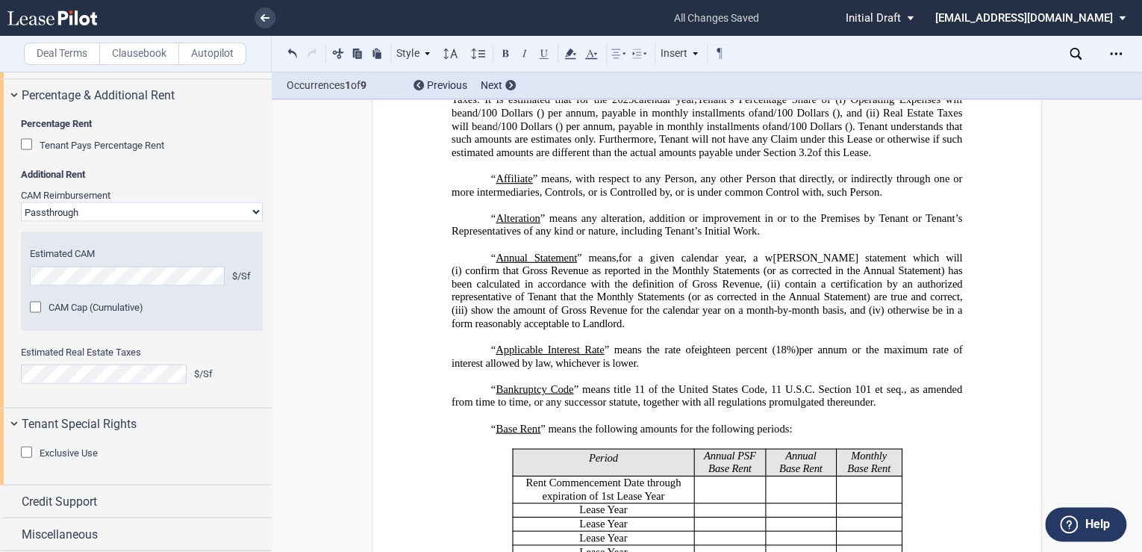
click at [23, 461] on div "Exclusive Use" at bounding box center [28, 453] width 15 height 15
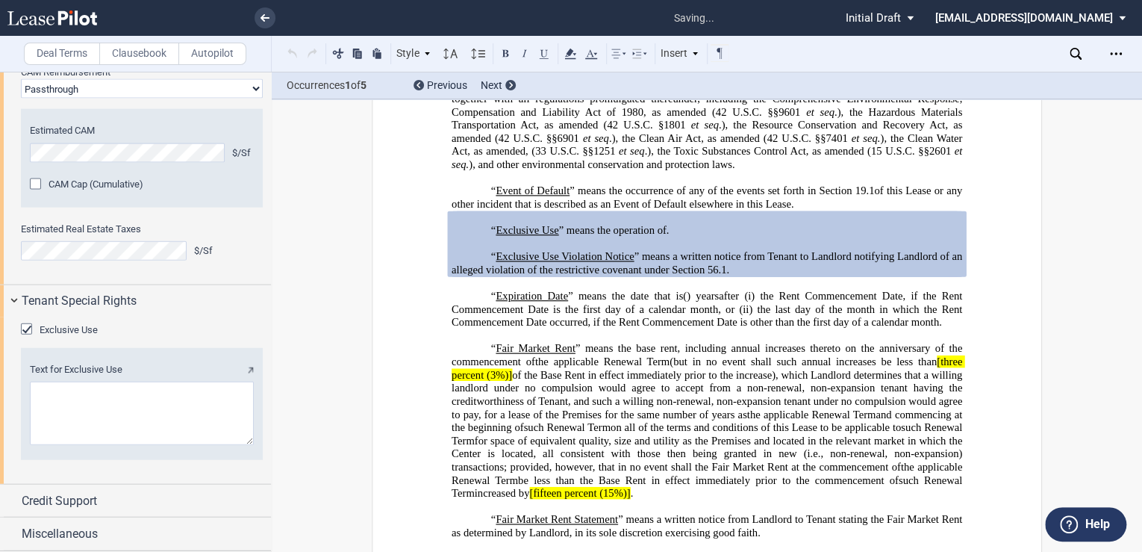
scroll to position [1697, 0]
click at [201, 445] on textarea "Text for Exclusive Use" at bounding box center [142, 412] width 224 height 63
click at [221, 420] on textarea "Text for Exclusive Use" at bounding box center [142, 412] width 224 height 63
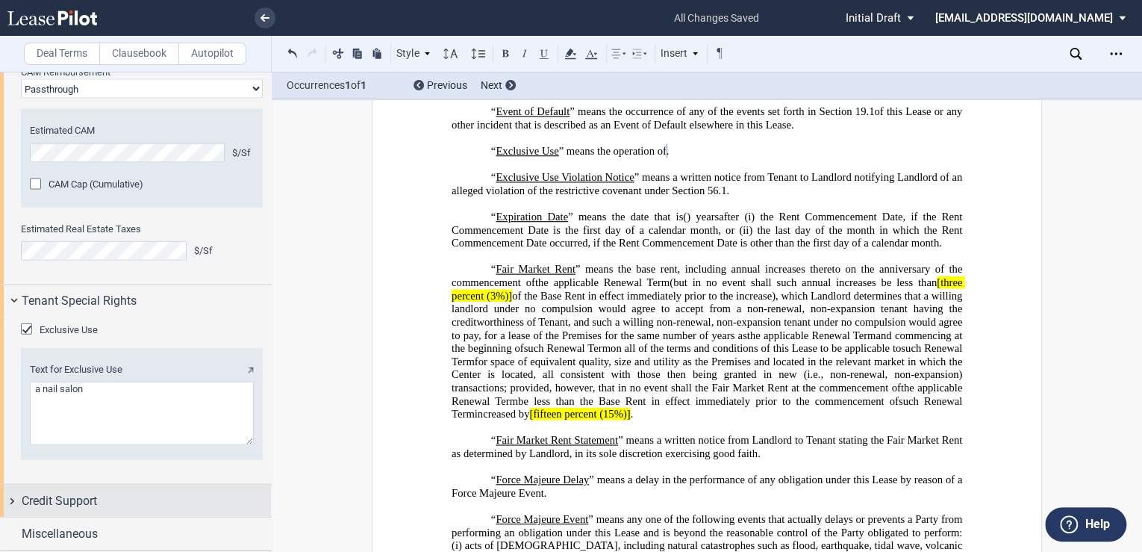
scroll to position [1722, 0]
type textarea "a nail salon"
click at [46, 507] on span "Credit Support" at bounding box center [59, 501] width 75 height 18
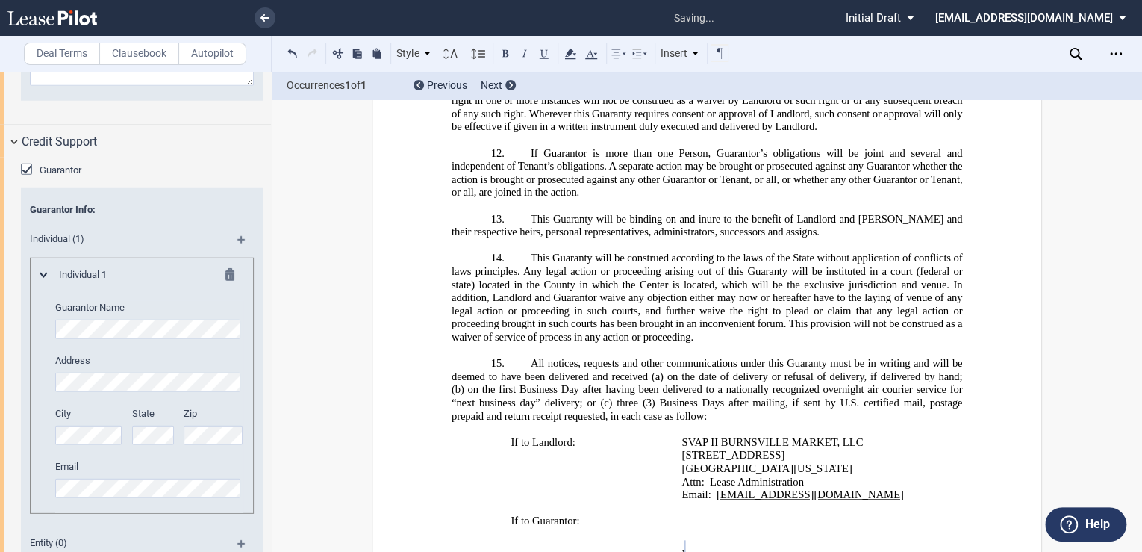
scroll to position [0, 0]
click at [240, 254] on md-icon at bounding box center [247, 245] width 20 height 18
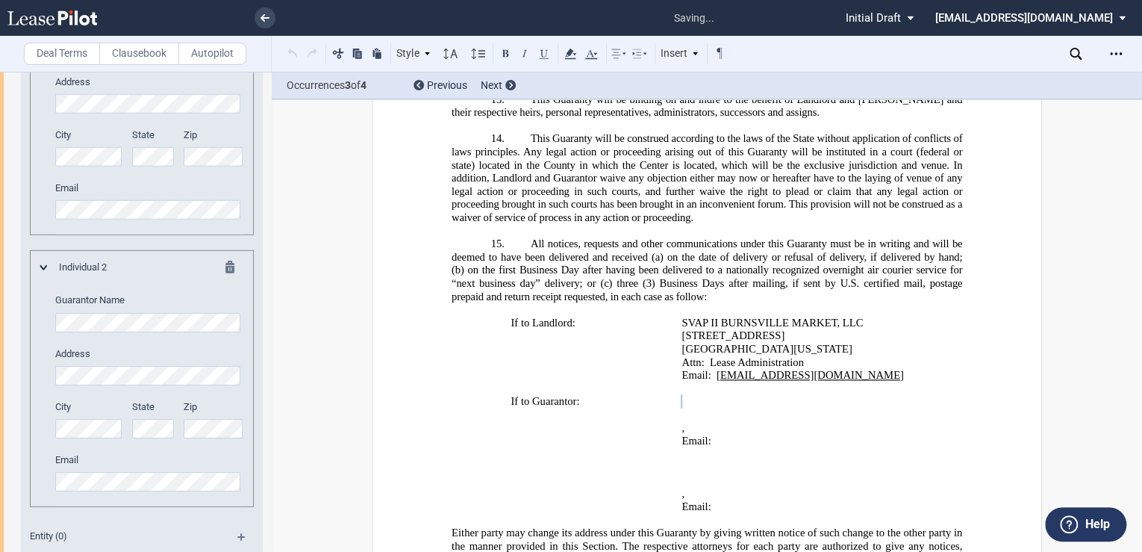
scroll to position [32637, 0]
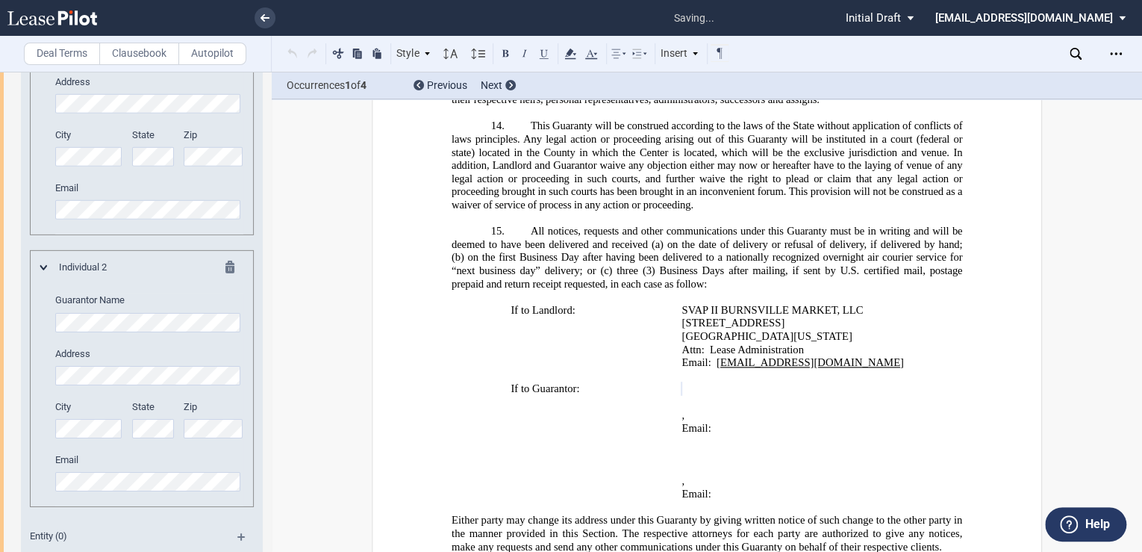
click at [27, 186] on div "Guarantor Info: Individual (2) Individual 1 Guarantor Name Address City State" at bounding box center [142, 232] width 242 height 645
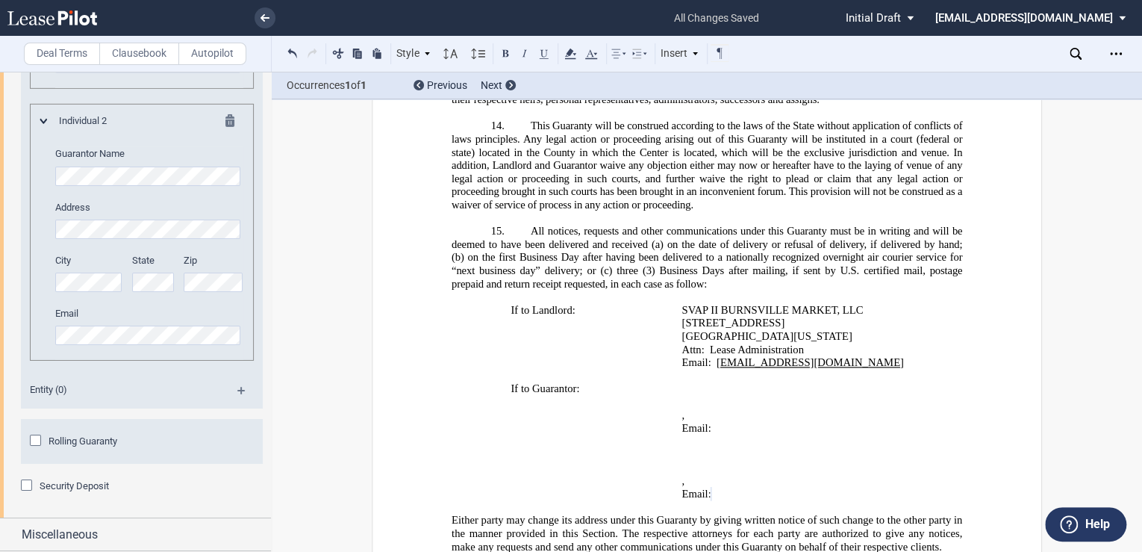
scroll to position [2505, 0]
click at [25, 487] on div "Security Deposit" at bounding box center [28, 486] width 15 height 15
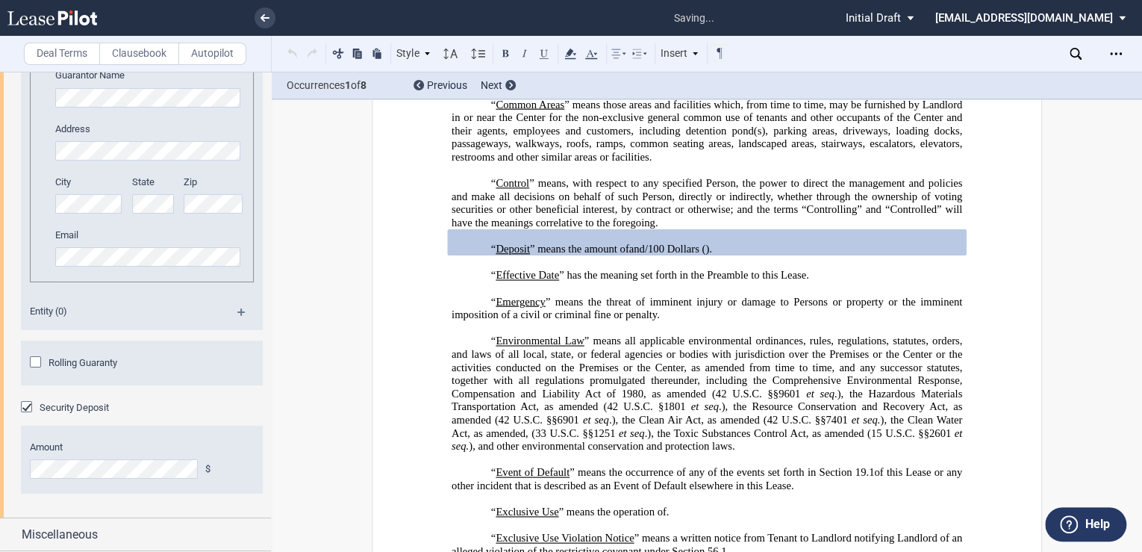
scroll to position [2584, 0]
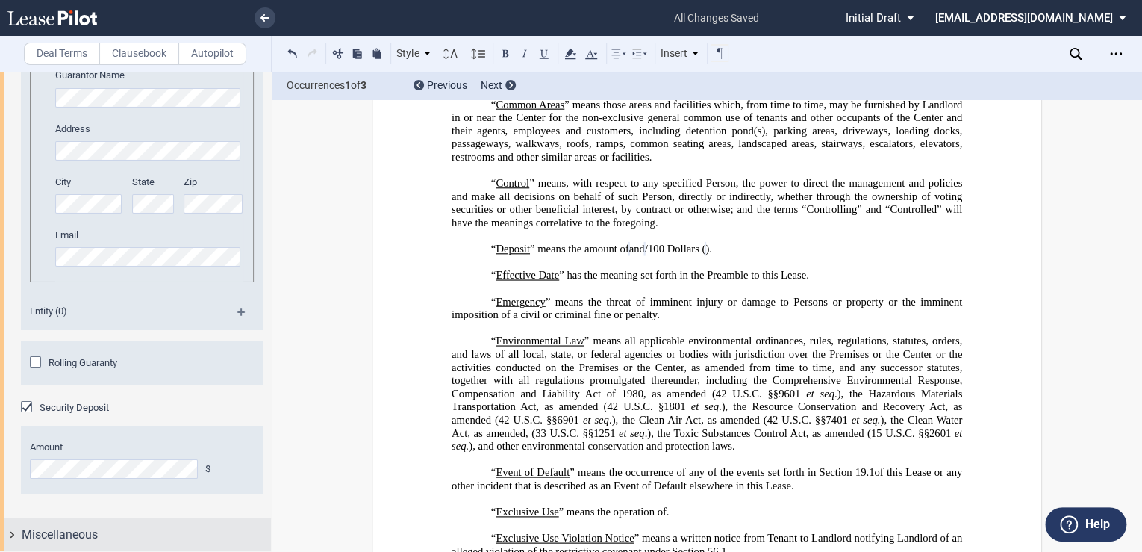
click at [78, 536] on span "Miscellaneous" at bounding box center [60, 534] width 76 height 18
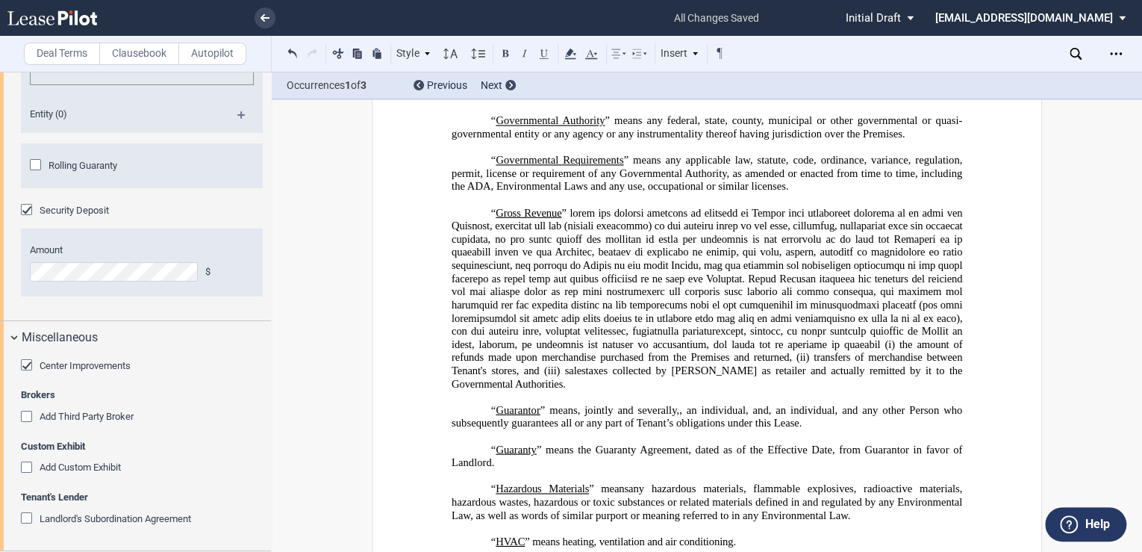
scroll to position [2531, 0]
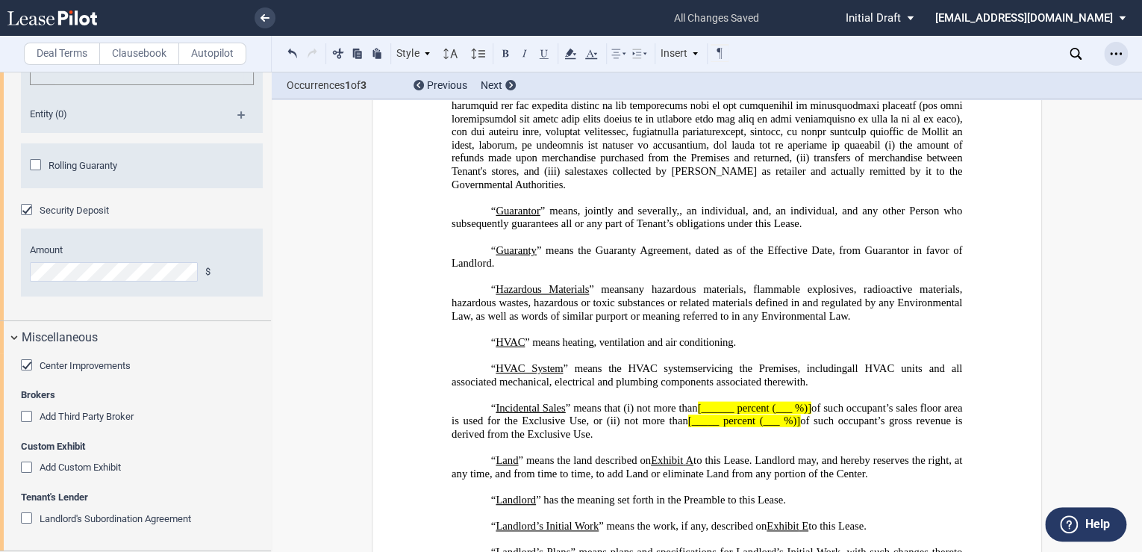
click at [1104, 57] on div "Open Lease options menu" at bounding box center [1116, 54] width 24 height 24
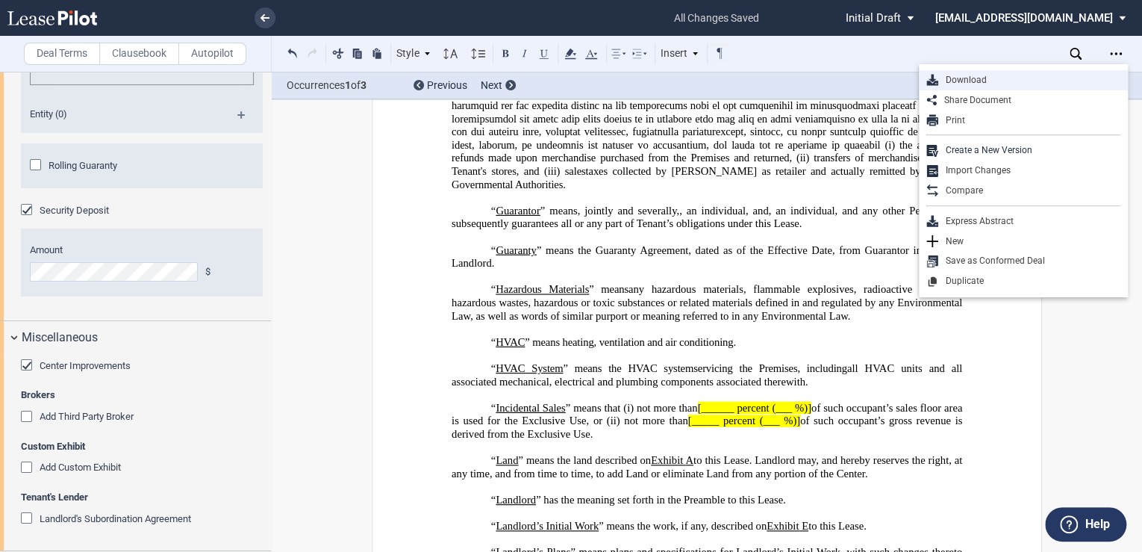
click at [976, 81] on div "Download" at bounding box center [1029, 80] width 182 height 13
